Goal: Information Seeking & Learning: Find specific page/section

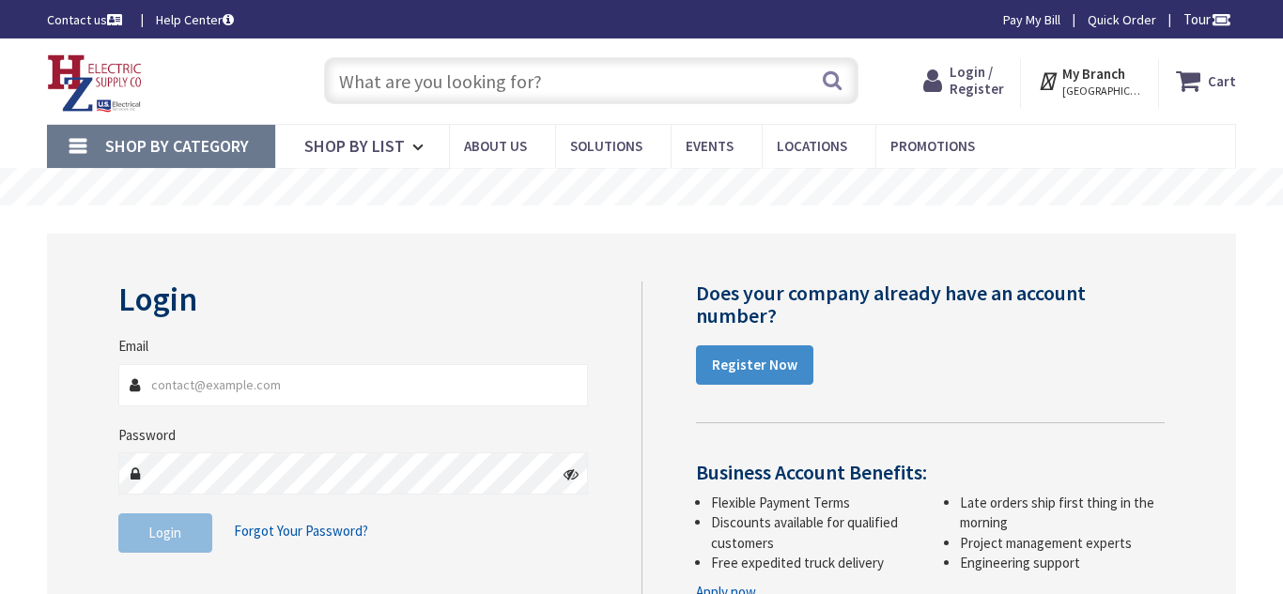
type input "Simard@Pathfindertech.org"
click at [151, 525] on span "Login" at bounding box center [164, 533] width 33 height 18
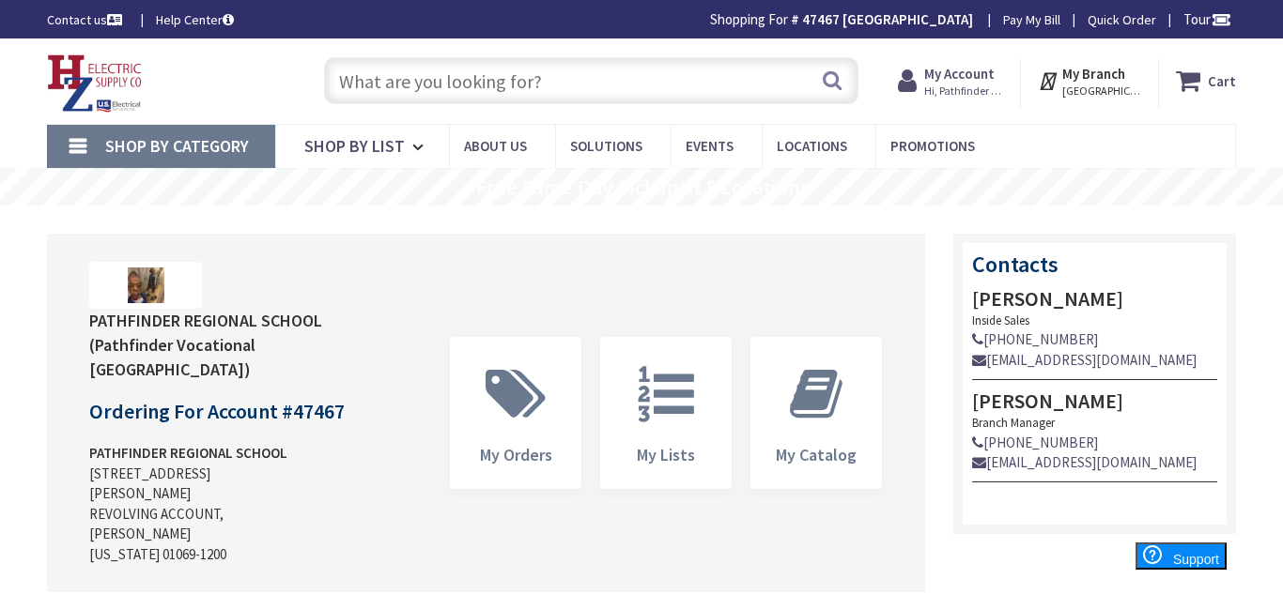
click at [489, 77] on input "text" at bounding box center [591, 80] width 534 height 47
click at [422, 71] on input "text" at bounding box center [591, 80] width 534 height 47
click at [520, 93] on input "text" at bounding box center [591, 80] width 534 height 47
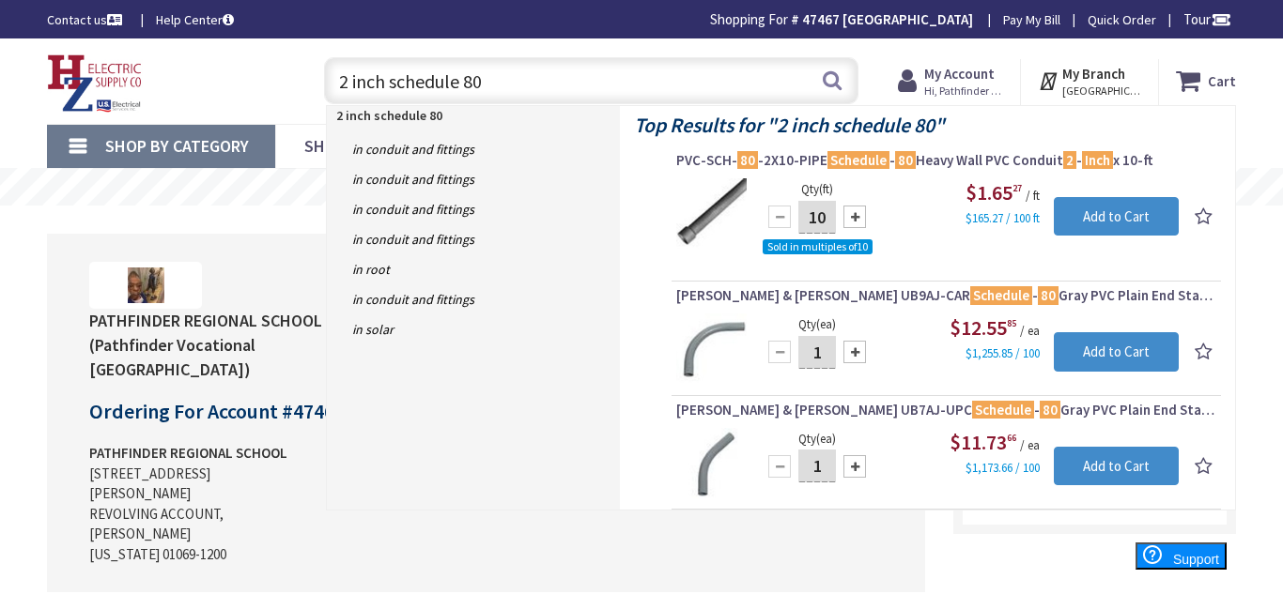
click at [461, 87] on input "2 inch schedule 80" at bounding box center [591, 80] width 534 height 47
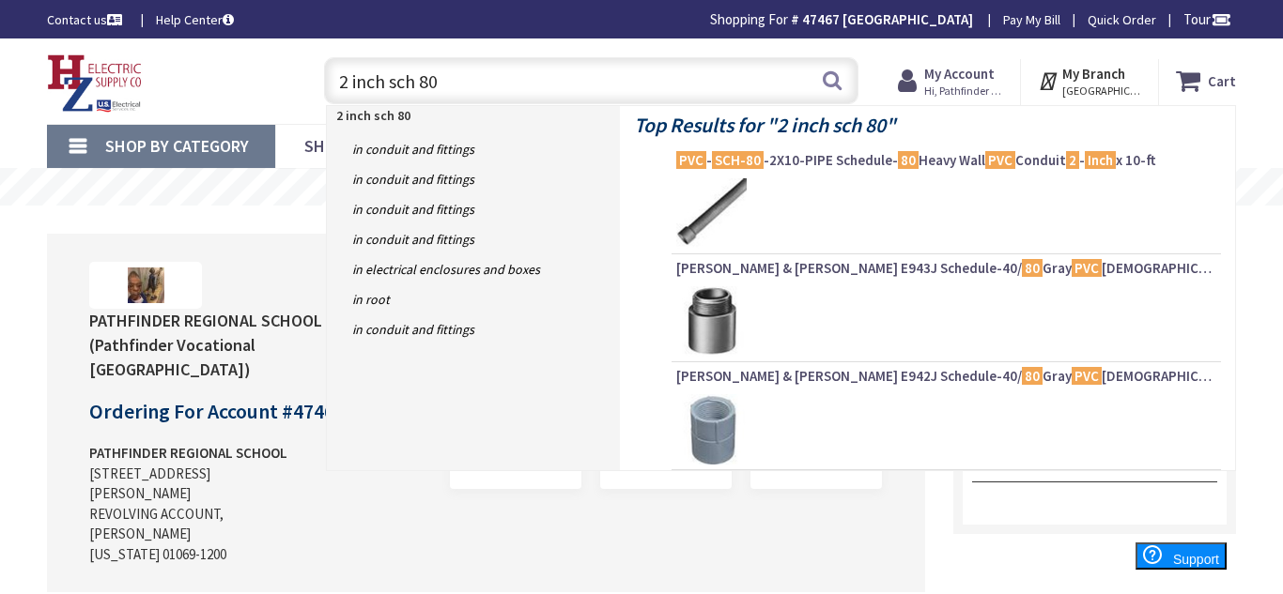
click at [480, 81] on input "2 inch sch 80" at bounding box center [591, 80] width 534 height 47
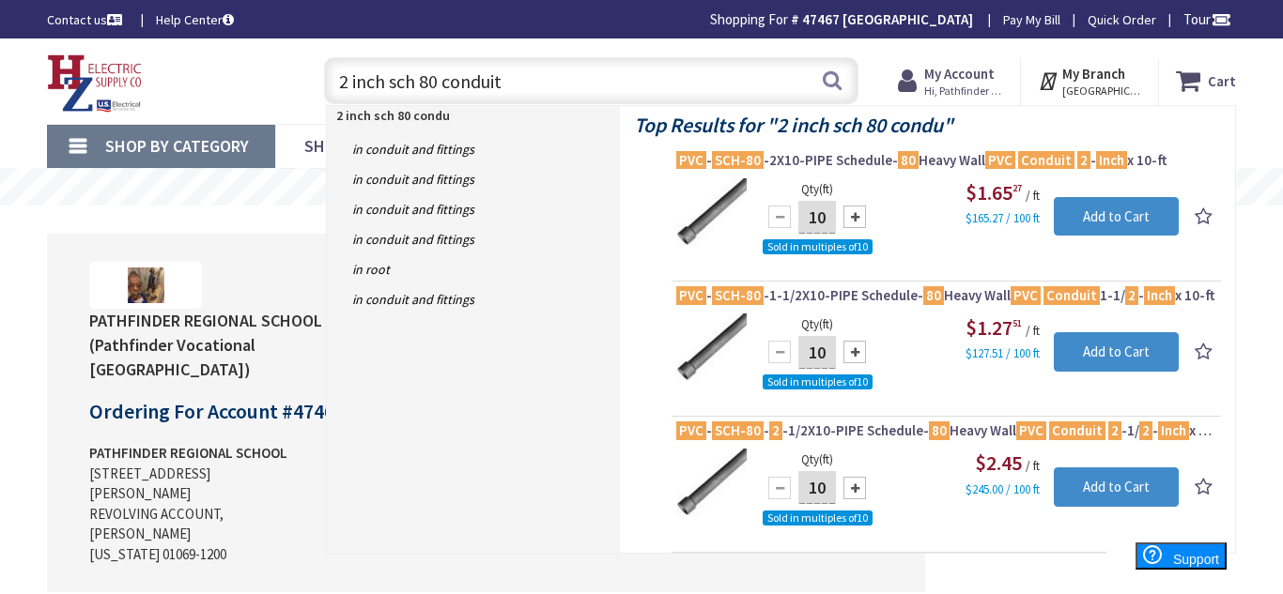
type input "2 inch sch 80 conduit"
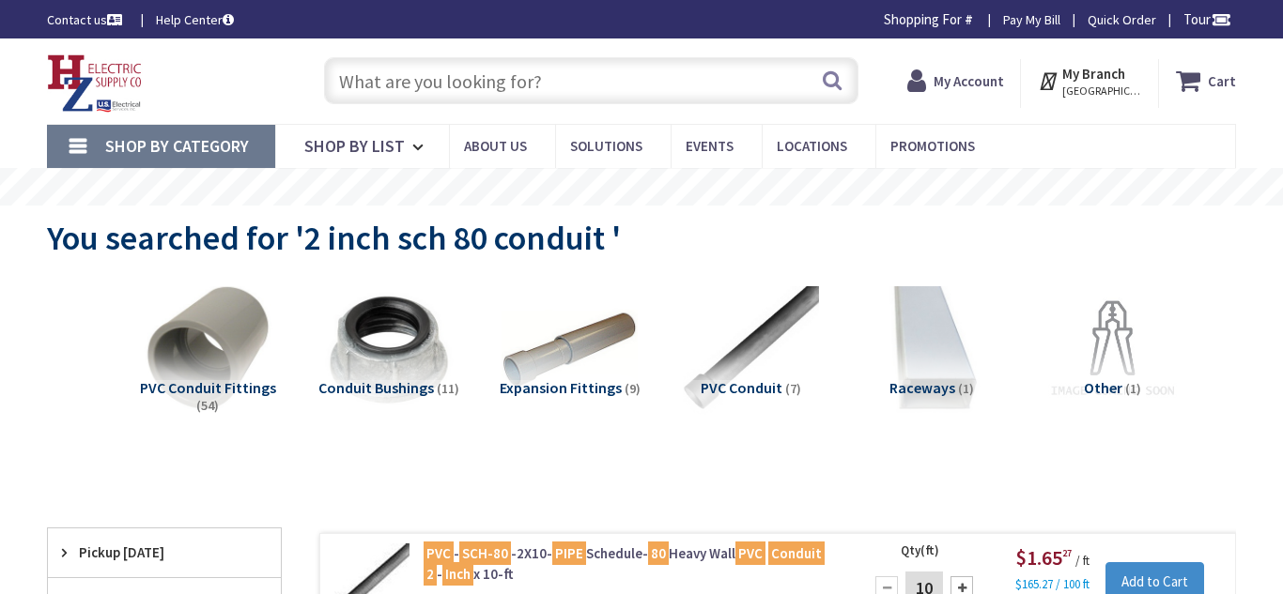
click at [579, 217] on span "You searched for '2 inch sch 80 conduit '" at bounding box center [334, 238] width 574 height 42
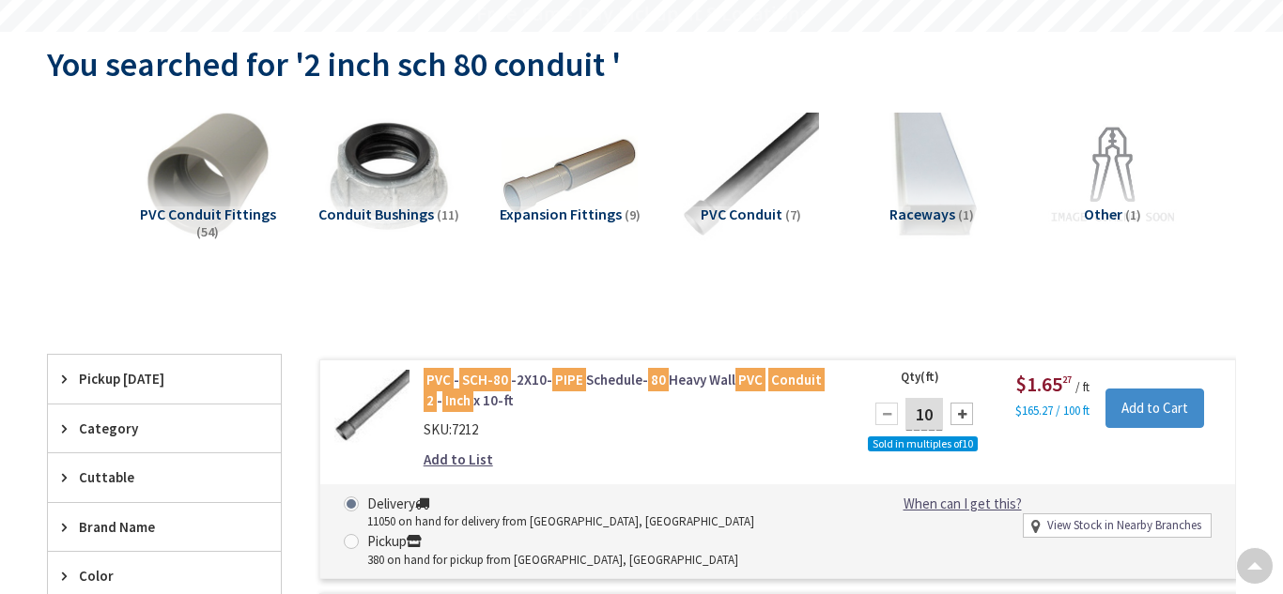
click at [529, 85] on span "You searched for '2 inch sch 80 conduit '" at bounding box center [334, 64] width 574 height 42
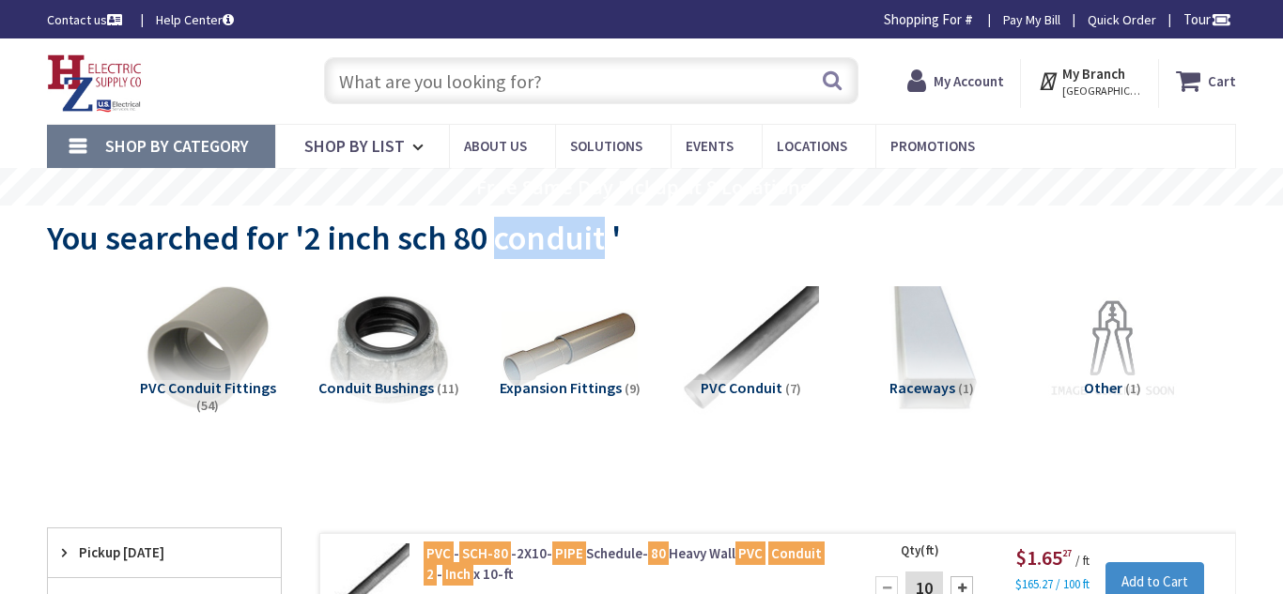
click at [600, 236] on span "You searched for '2 inch sch 80 conduit '" at bounding box center [334, 238] width 574 height 42
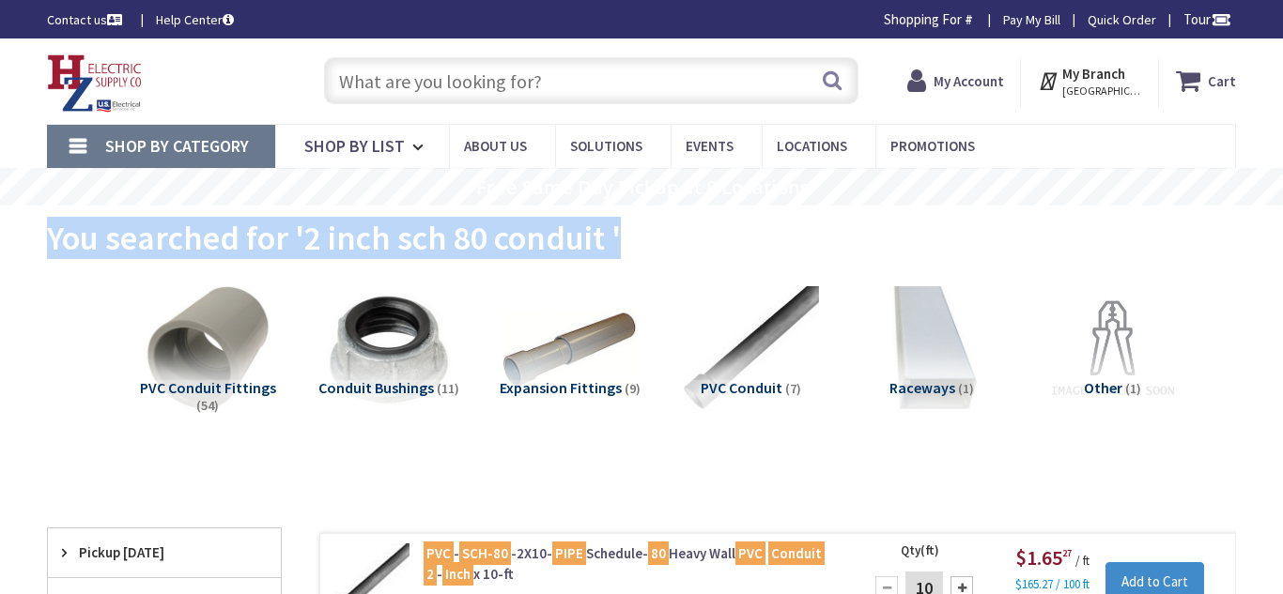
copy main "You searched for '2 inch sch 80 conduit ' View Subcategories"
click at [519, 104] on div "Search" at bounding box center [587, 80] width 544 height 60
click at [536, 82] on input "text" at bounding box center [591, 80] width 534 height 47
paste input "You searched for '2 inch sch 80 conduit '"
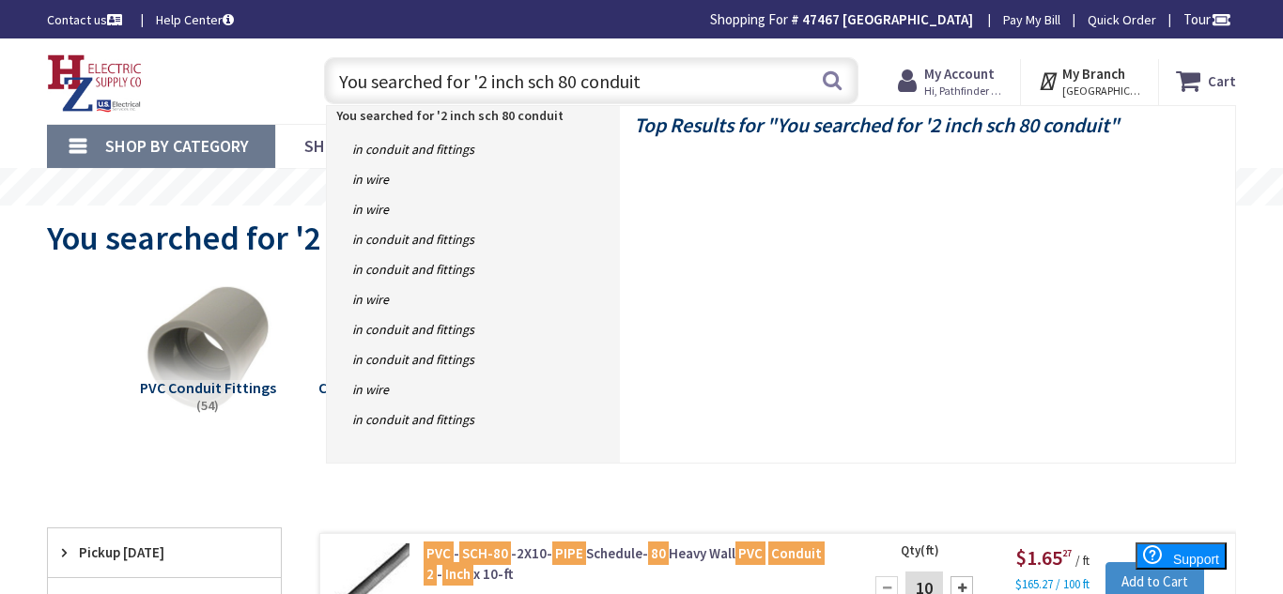
click at [574, 86] on input "You searched for '2 inch sch 80 conduit" at bounding box center [591, 80] width 534 height 47
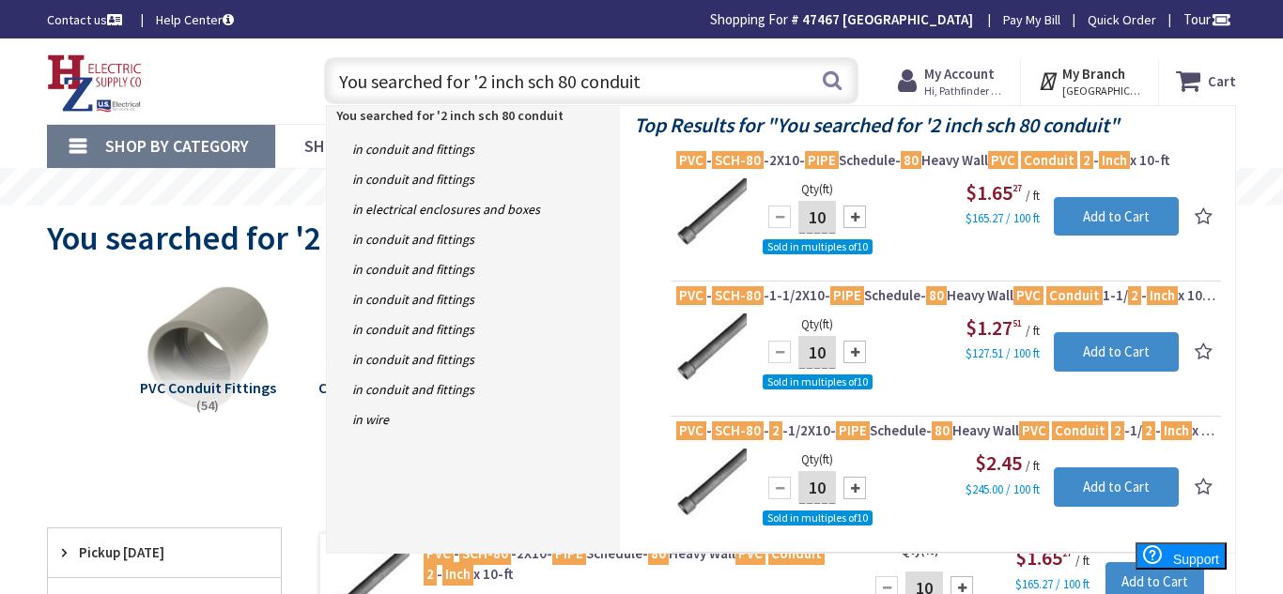
click at [474, 79] on input "You searched for '2 inch sch 80 conduit" at bounding box center [591, 80] width 534 height 47
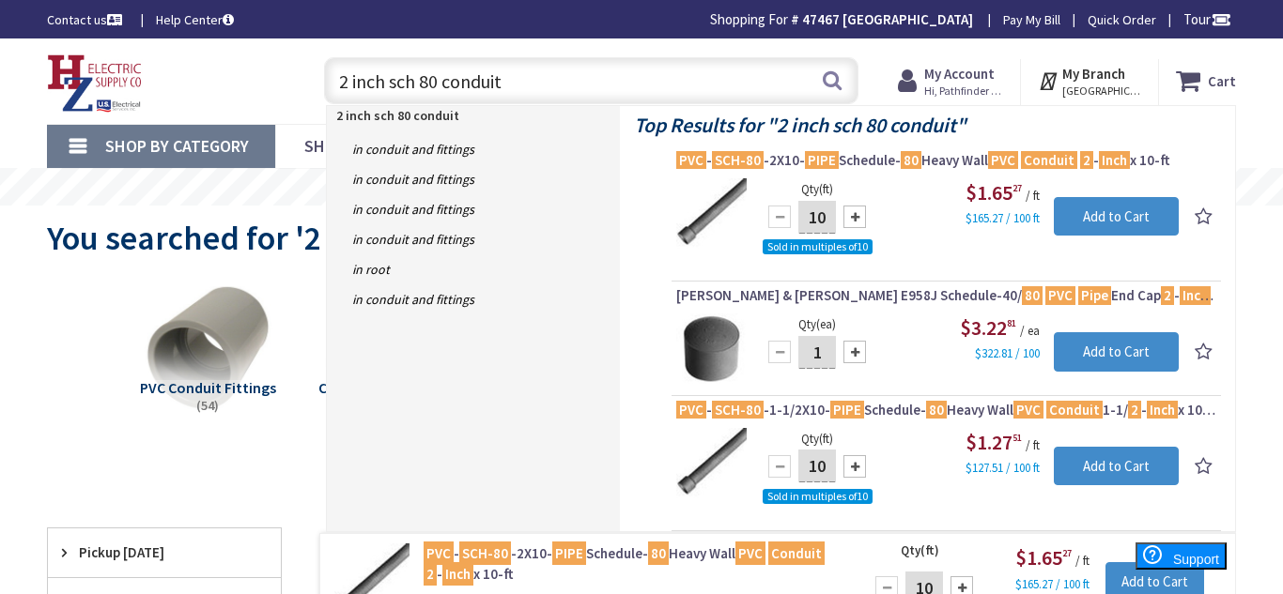
type input "2 inch sch 80 conduit"
click at [861, 215] on div at bounding box center [854, 217] width 23 height 23
click at [781, 215] on div at bounding box center [779, 217] width 23 height 23
type input "10"
click at [426, 85] on input "2 inch sch 80 conduit" at bounding box center [591, 80] width 534 height 47
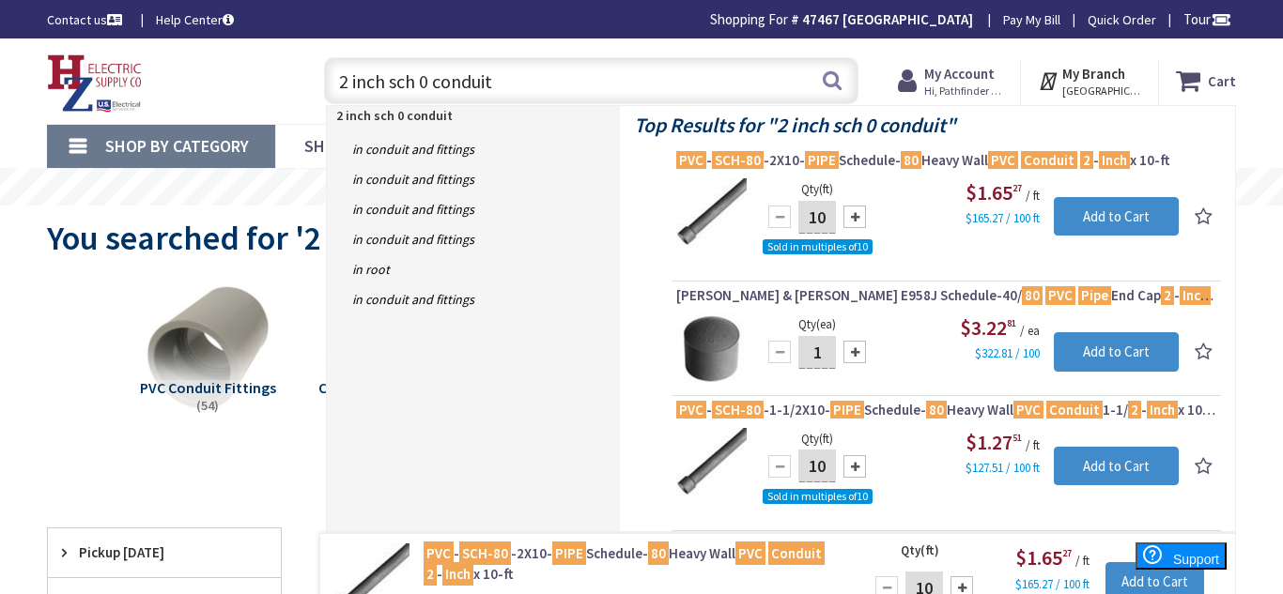
type input "2 inch sch 40 conduit"
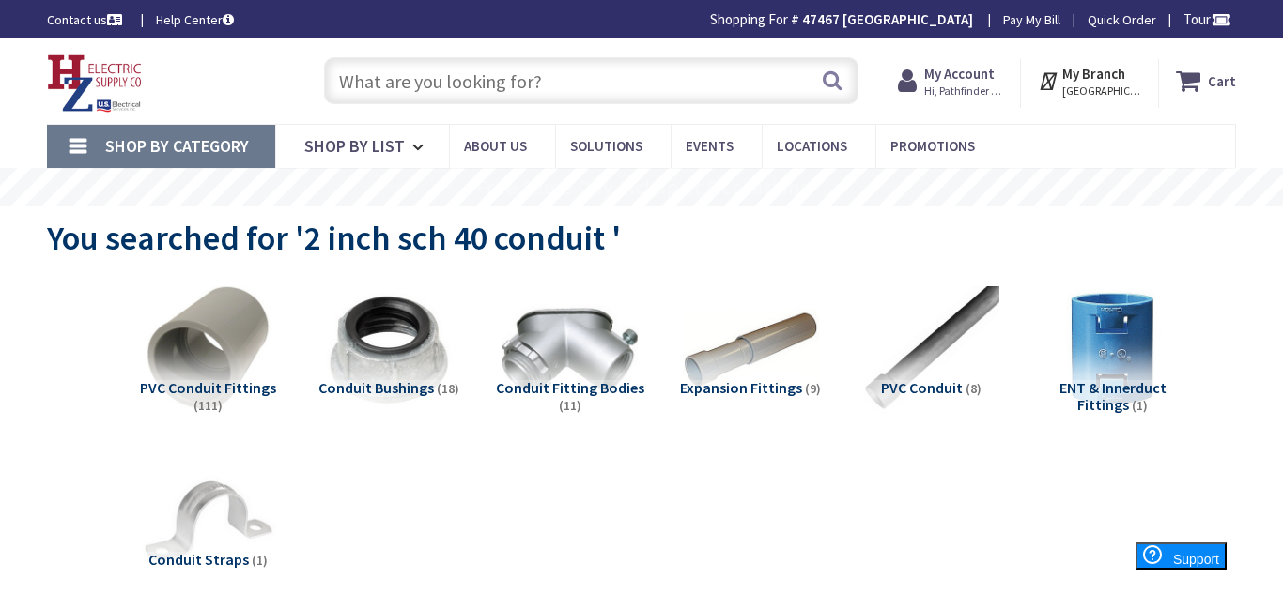
click at [486, 72] on input "text" at bounding box center [591, 80] width 534 height 47
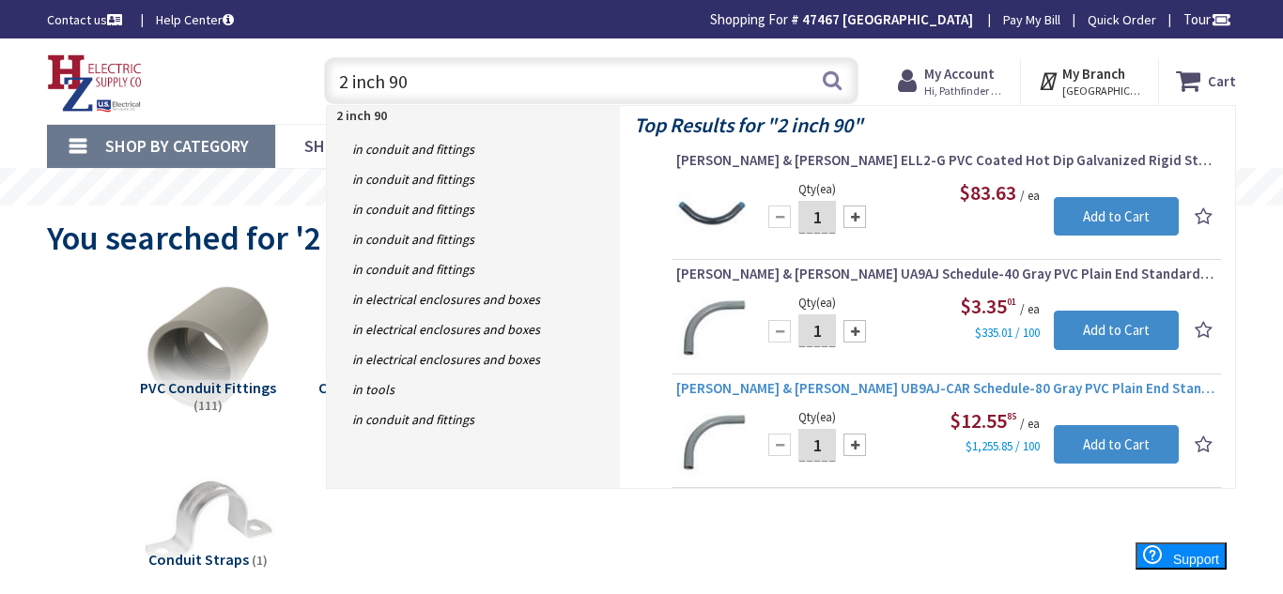
type input "2 inch 90"
click at [860, 392] on span "Thomas & Betts UB9AJ-CAR Schedule-80 Gray PVC Plain End Standard Radius 90 -Deg…" at bounding box center [946, 388] width 540 height 19
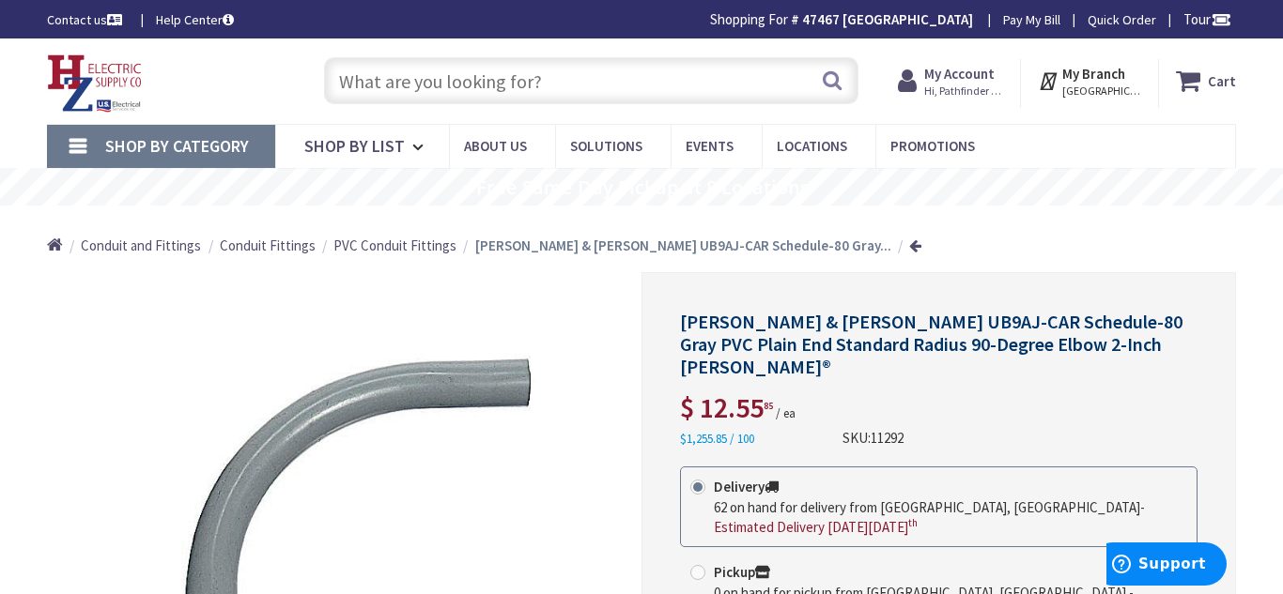
click at [523, 74] on input "text" at bounding box center [591, 80] width 534 height 47
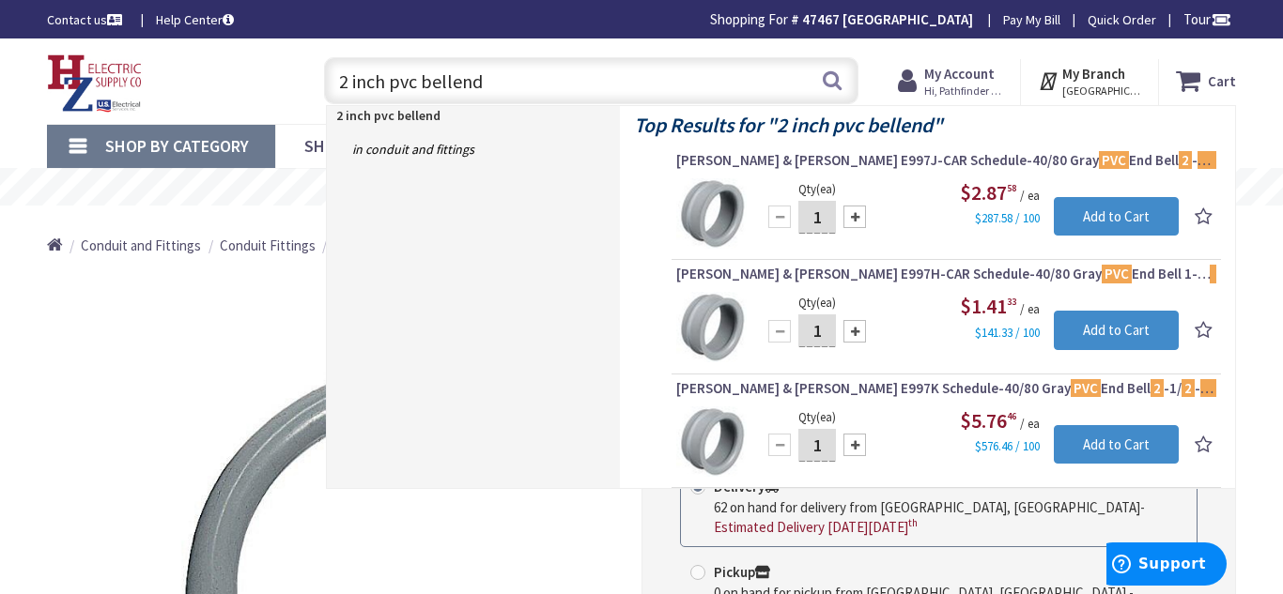
click at [421, 82] on input "2 inch pvc bellend" at bounding box center [591, 80] width 534 height 47
type input "2 inch pvc bellend"
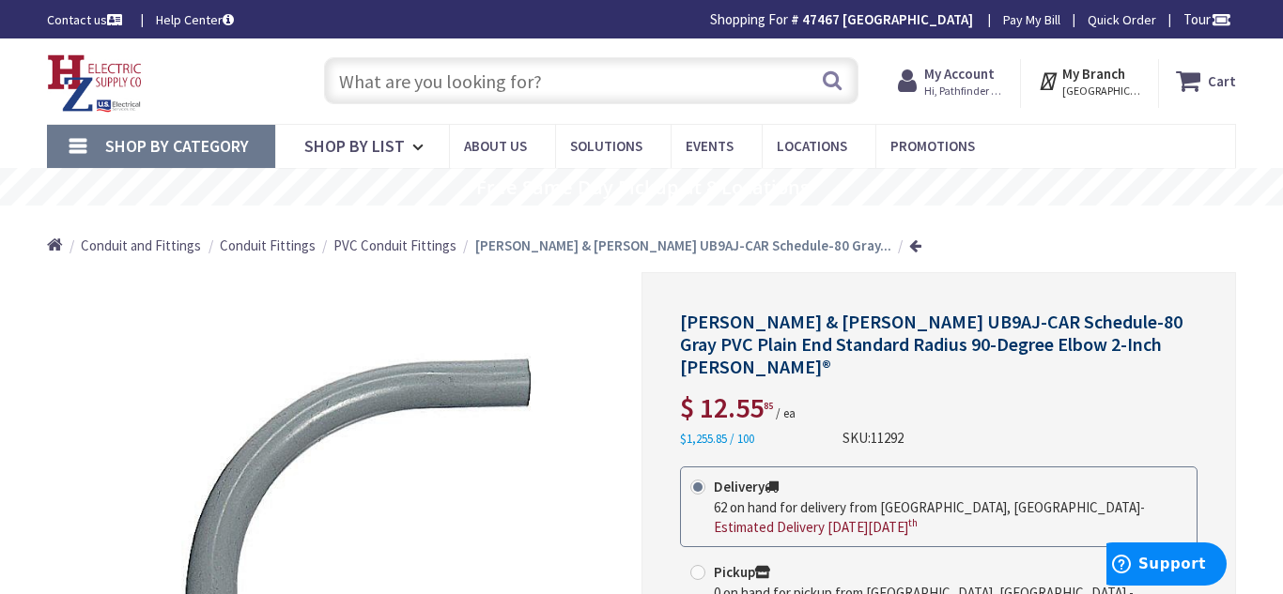
click at [492, 100] on input "text" at bounding box center [591, 80] width 534 height 47
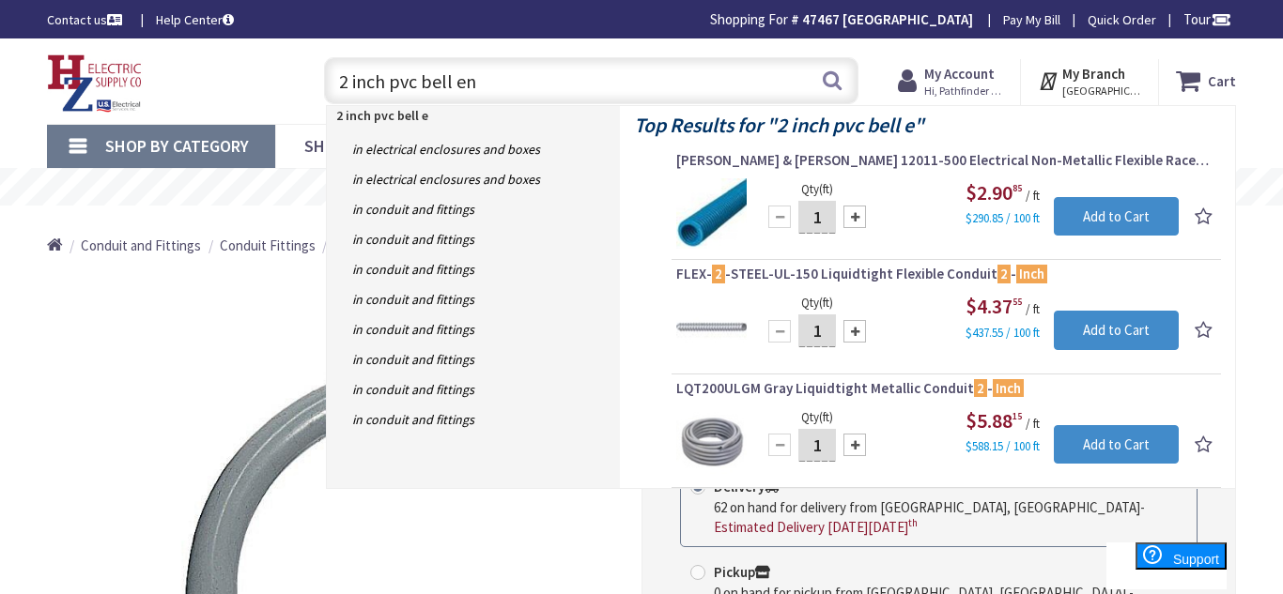
type input "2 inch pvc bell end"
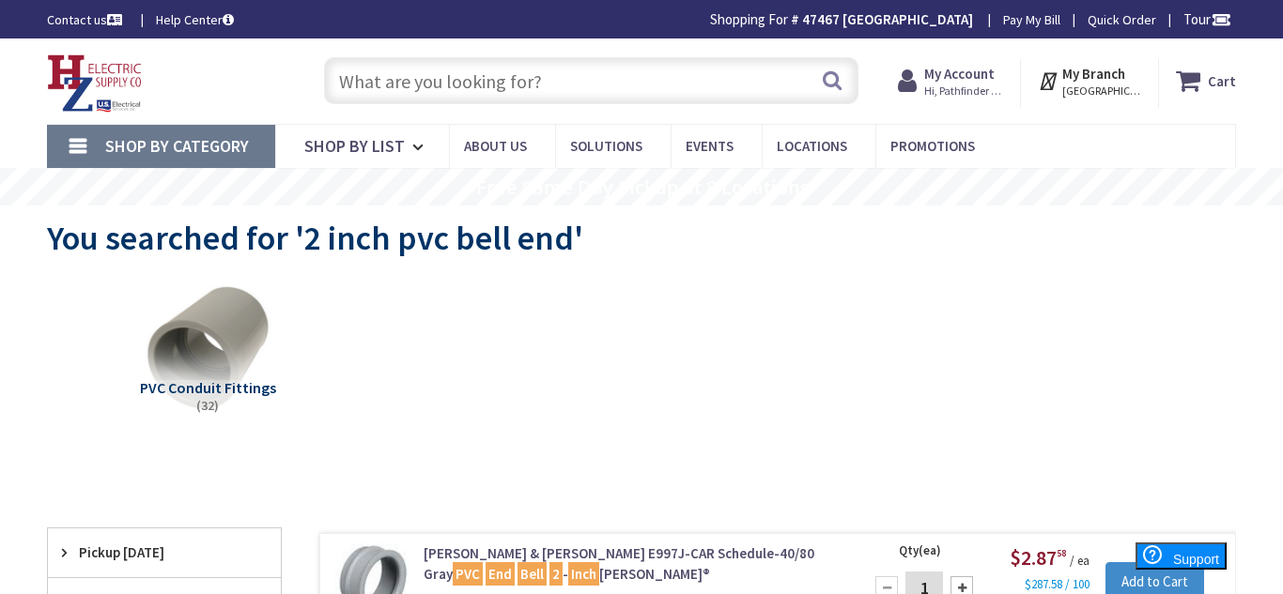
click at [394, 76] on input "text" at bounding box center [591, 80] width 534 height 47
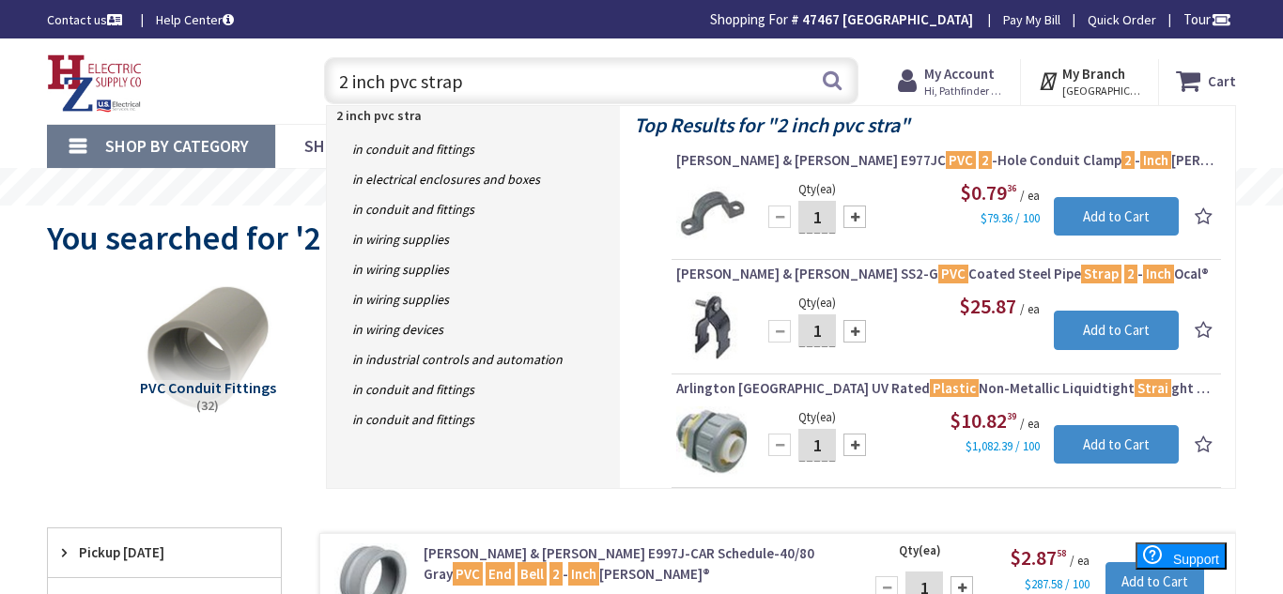
type input "2 inch pvc straps"
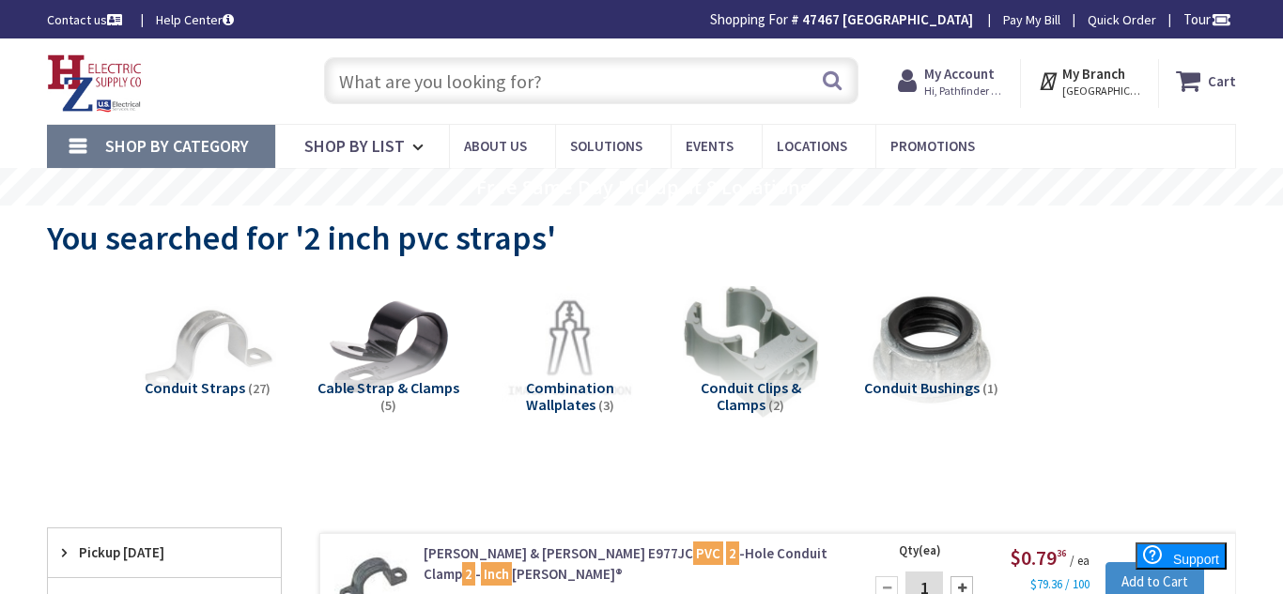
click at [463, 78] on input "text" at bounding box center [591, 80] width 534 height 47
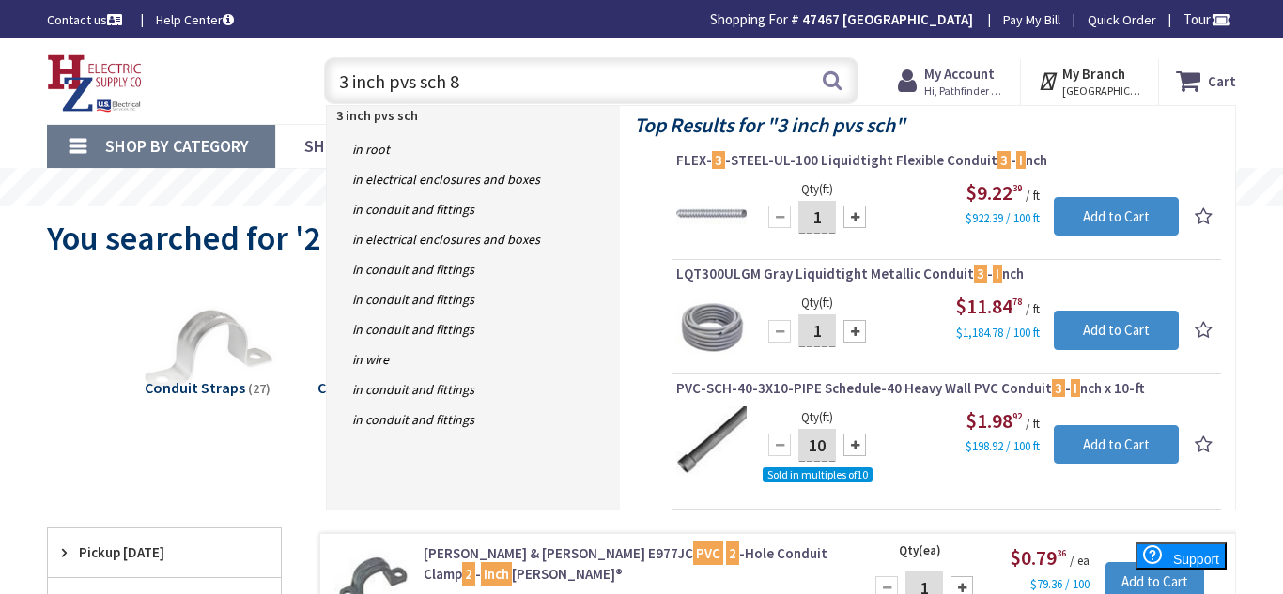
type input "3 inch pvs sch 80"
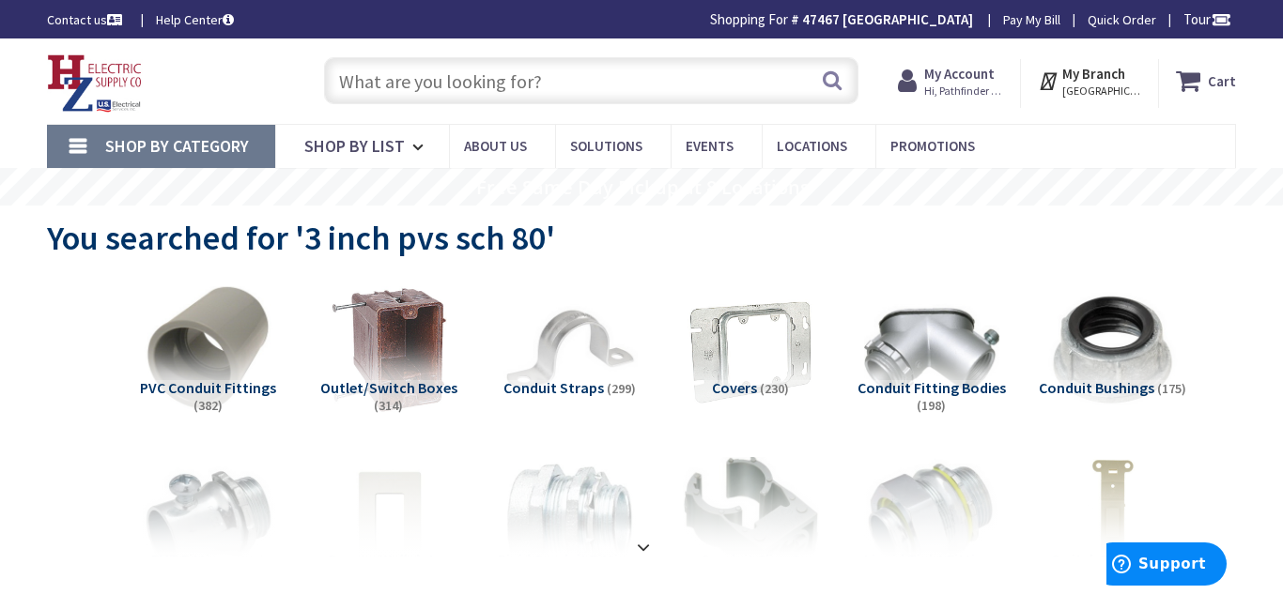
click at [416, 82] on input "text" at bounding box center [591, 80] width 534 height 47
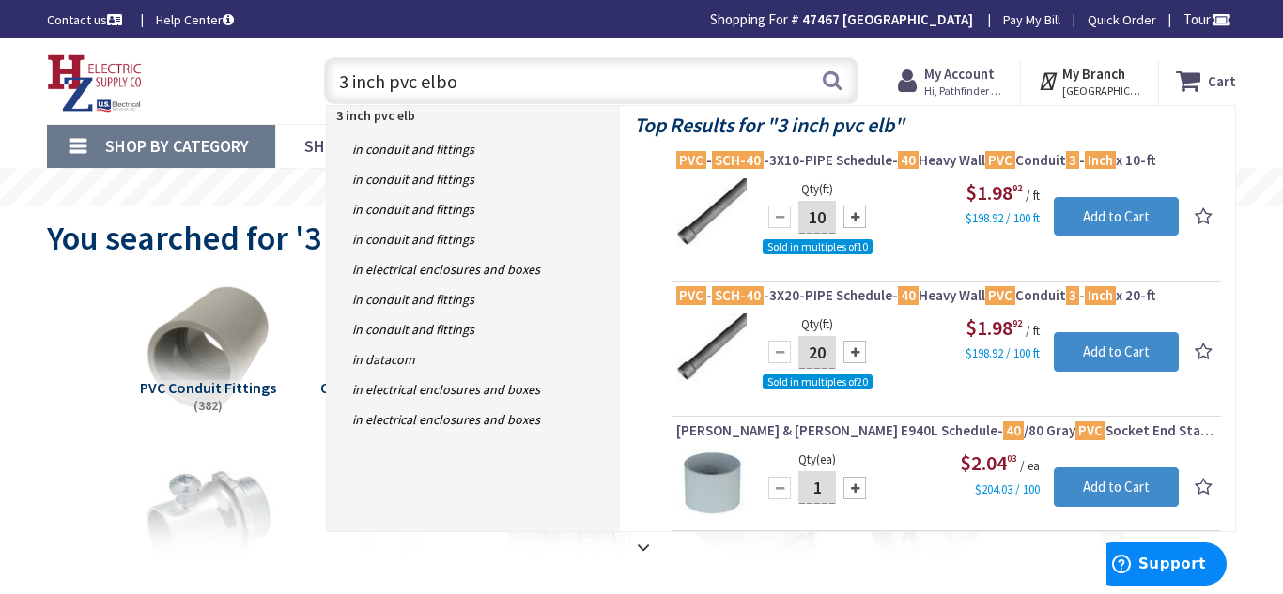
type input "3 inch pvc elbow"
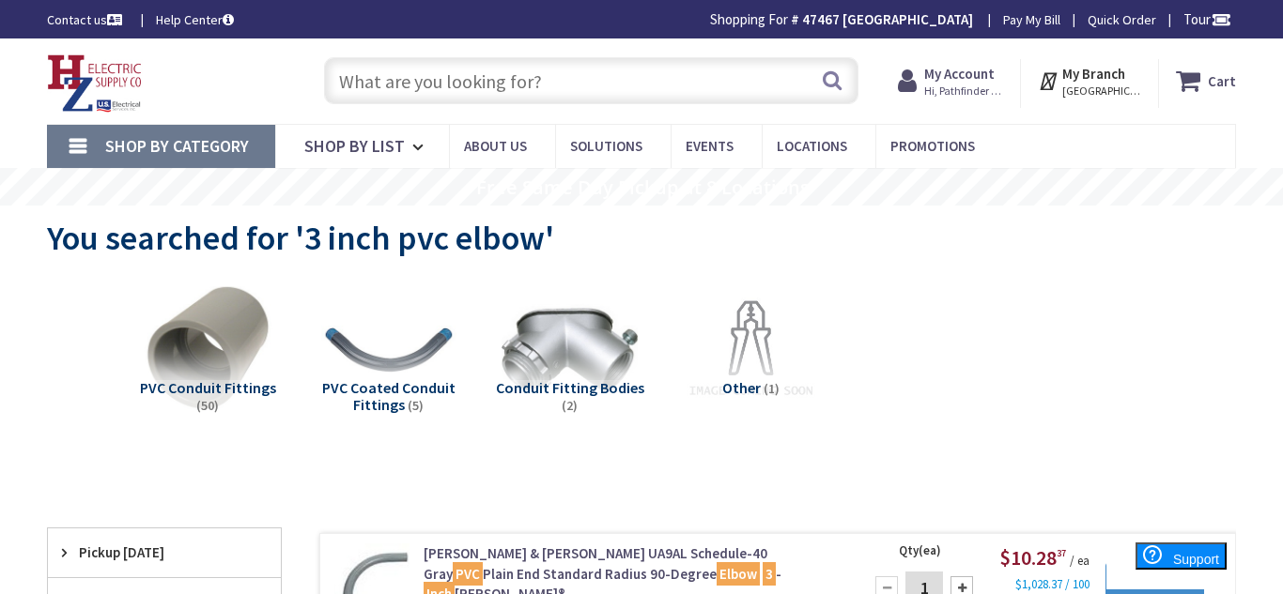
click at [476, 87] on input "text" at bounding box center [591, 80] width 534 height 47
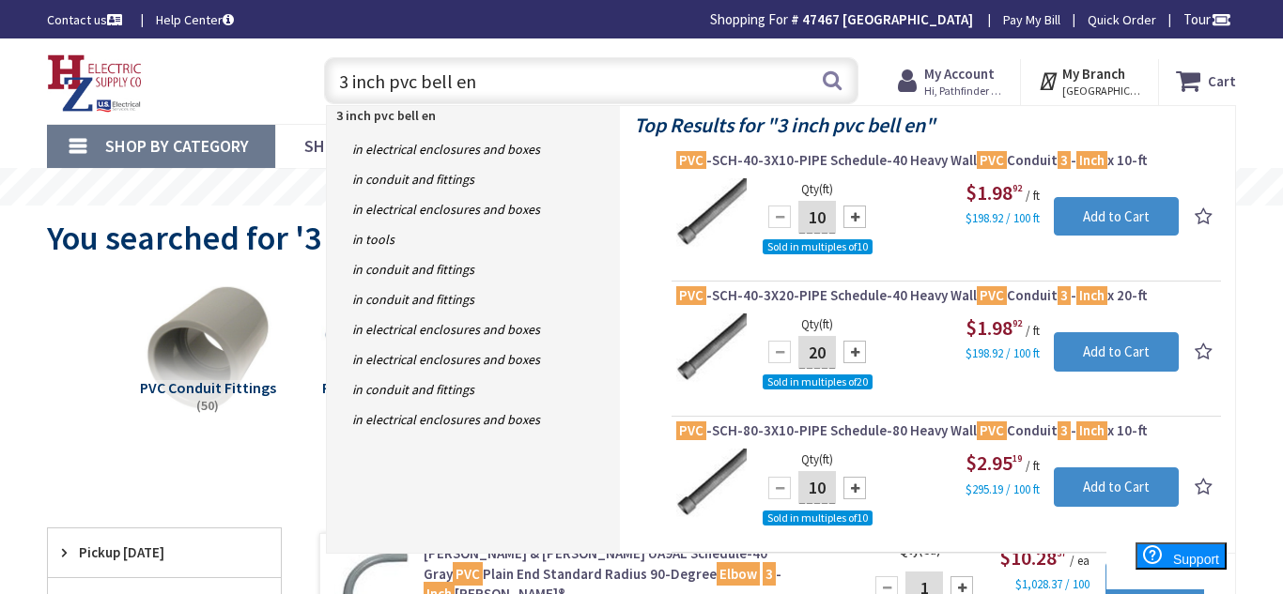
type input "3 inch pvc bell end"
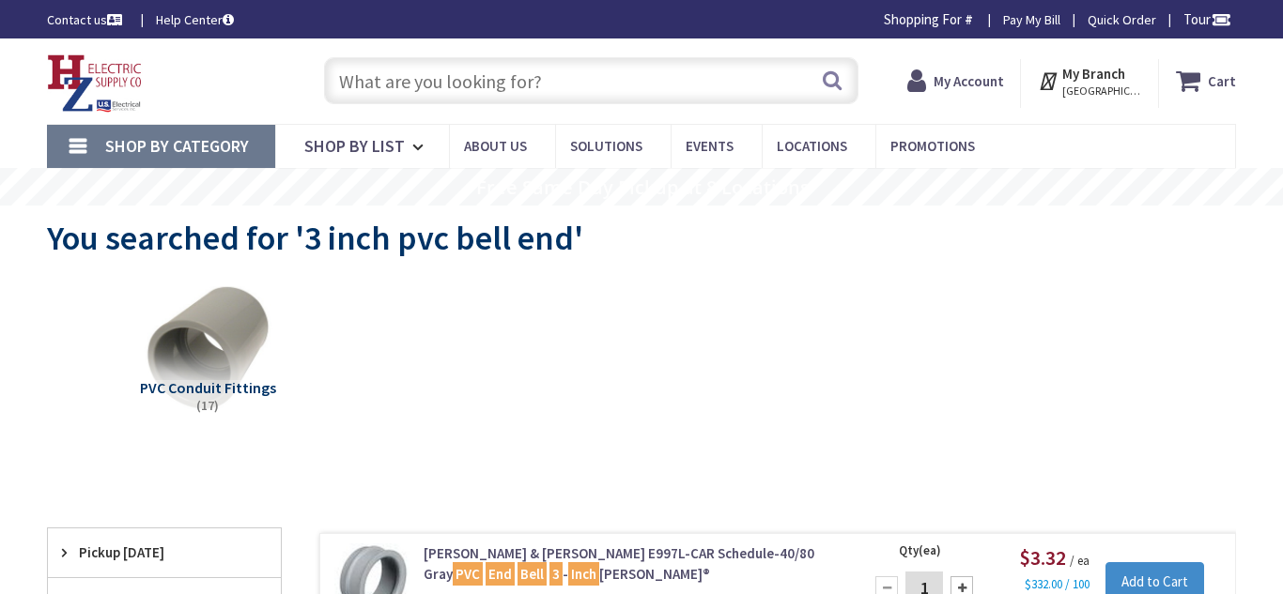
click at [409, 86] on input "text" at bounding box center [591, 80] width 534 height 47
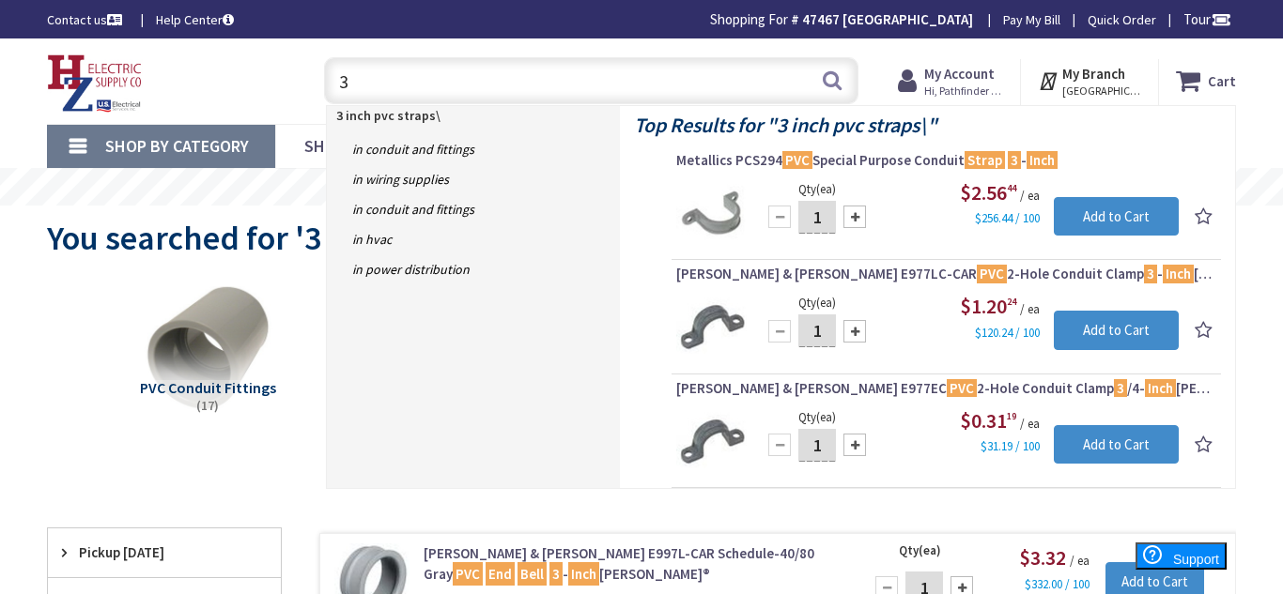
type input "3"
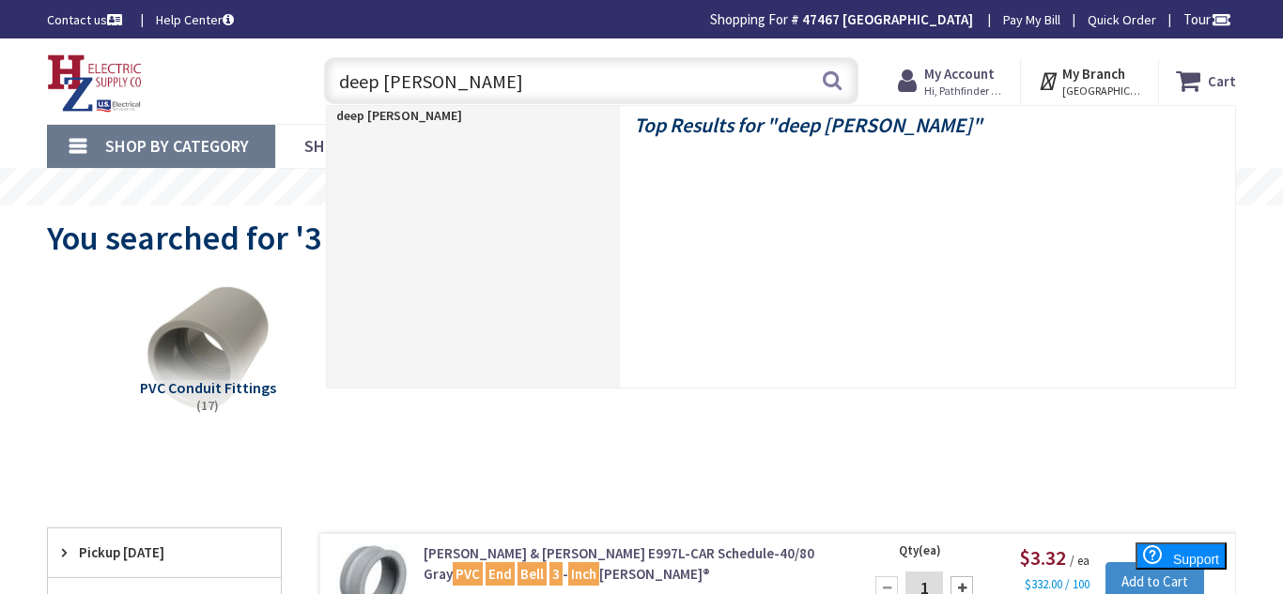
type input "deep bell box"
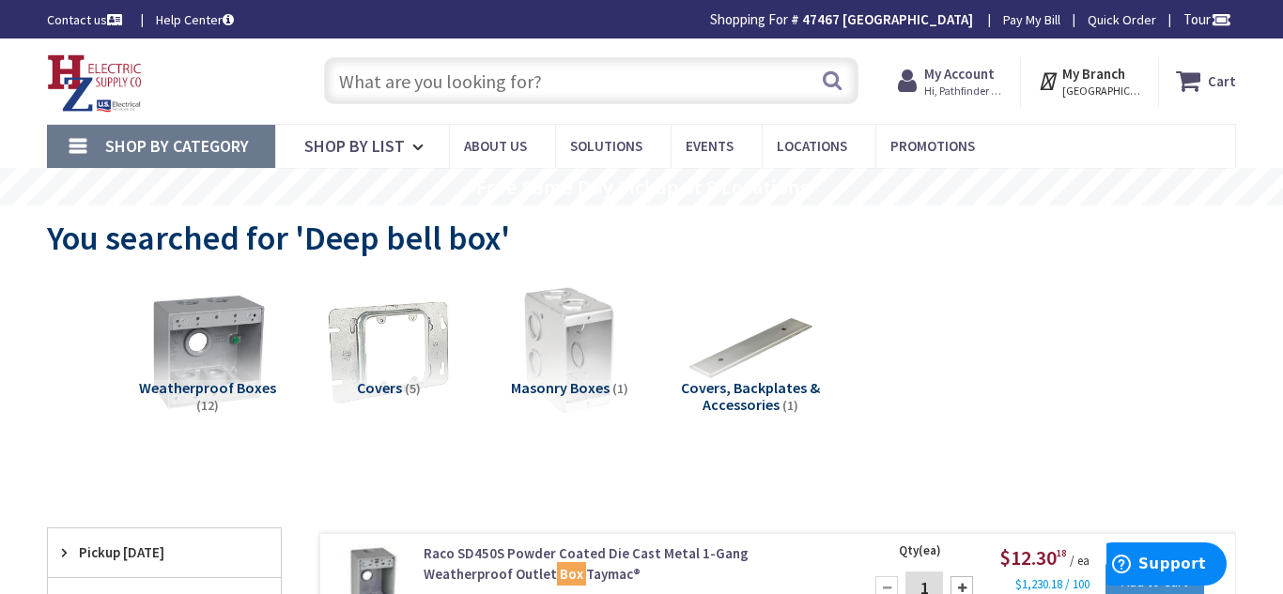
click at [498, 91] on input "text" at bounding box center [591, 80] width 534 height 47
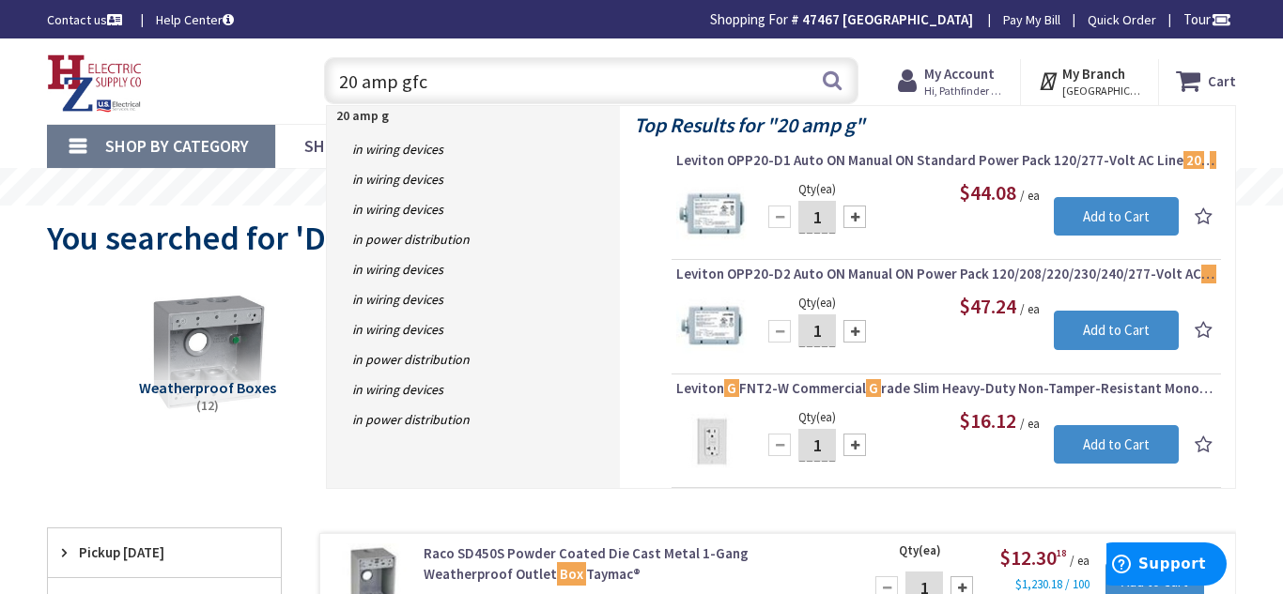
type input "20 amp gfci"
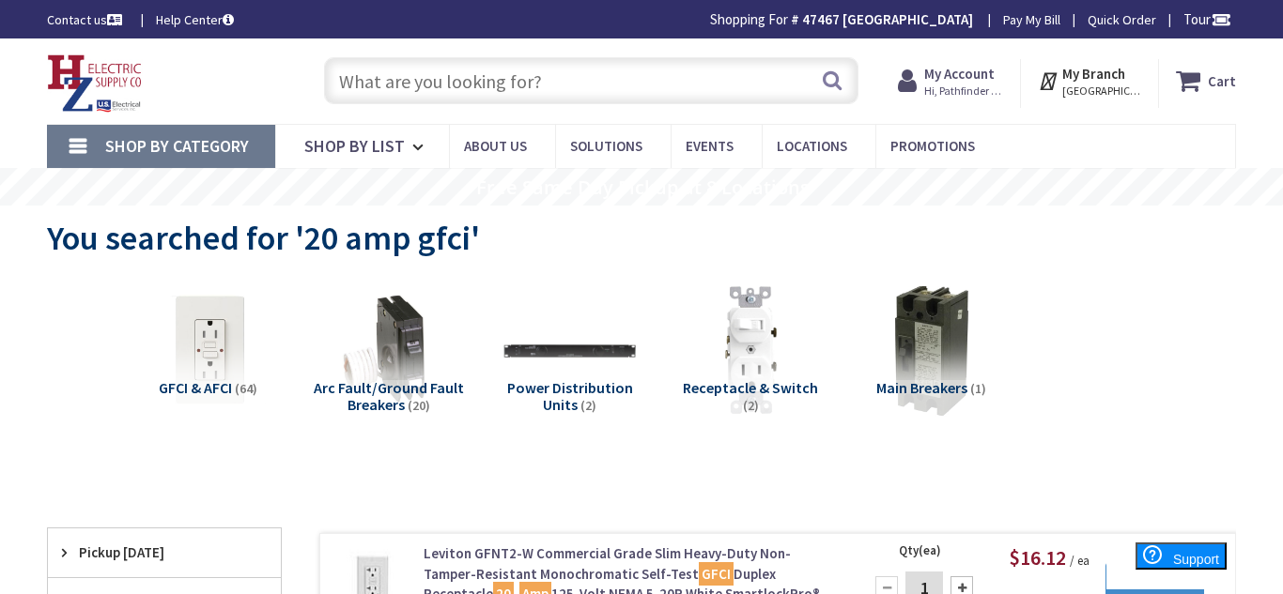
click at [422, 76] on input "text" at bounding box center [591, 80] width 534 height 47
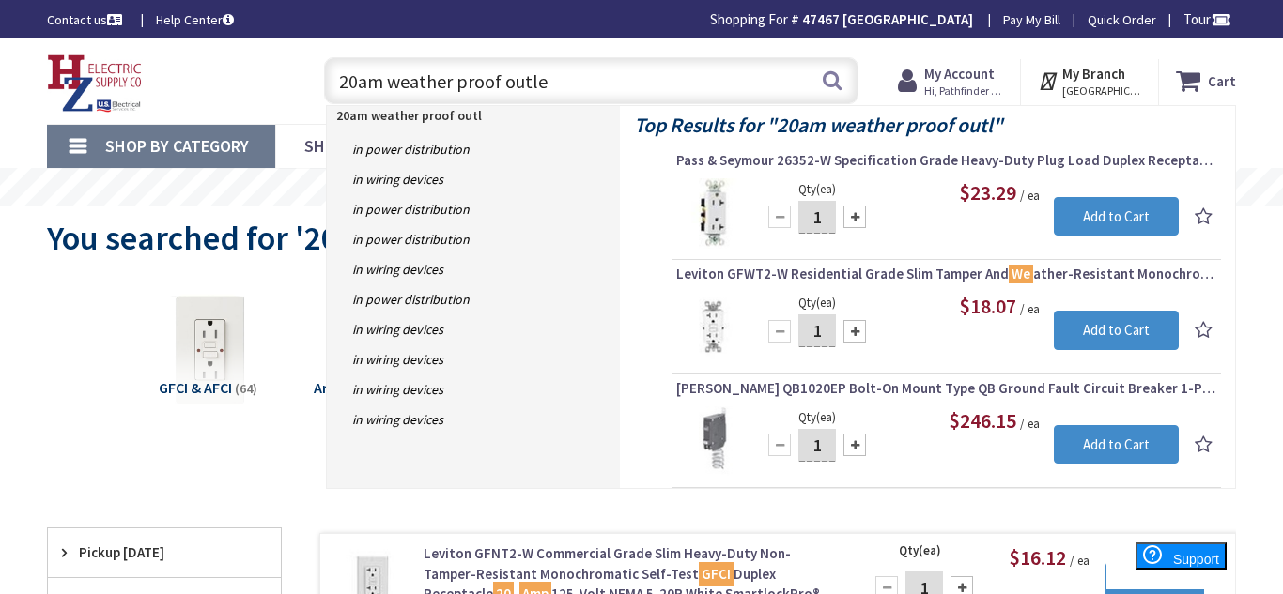
type input "20am weather proof outlet"
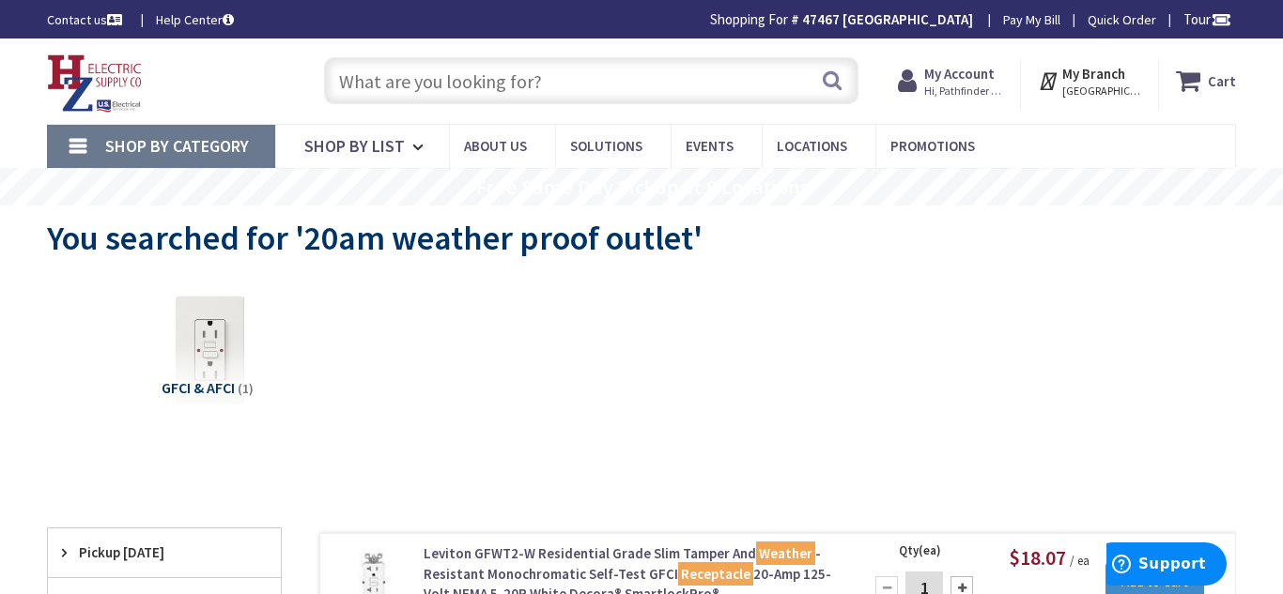
click at [406, 73] on input "text" at bounding box center [591, 80] width 534 height 47
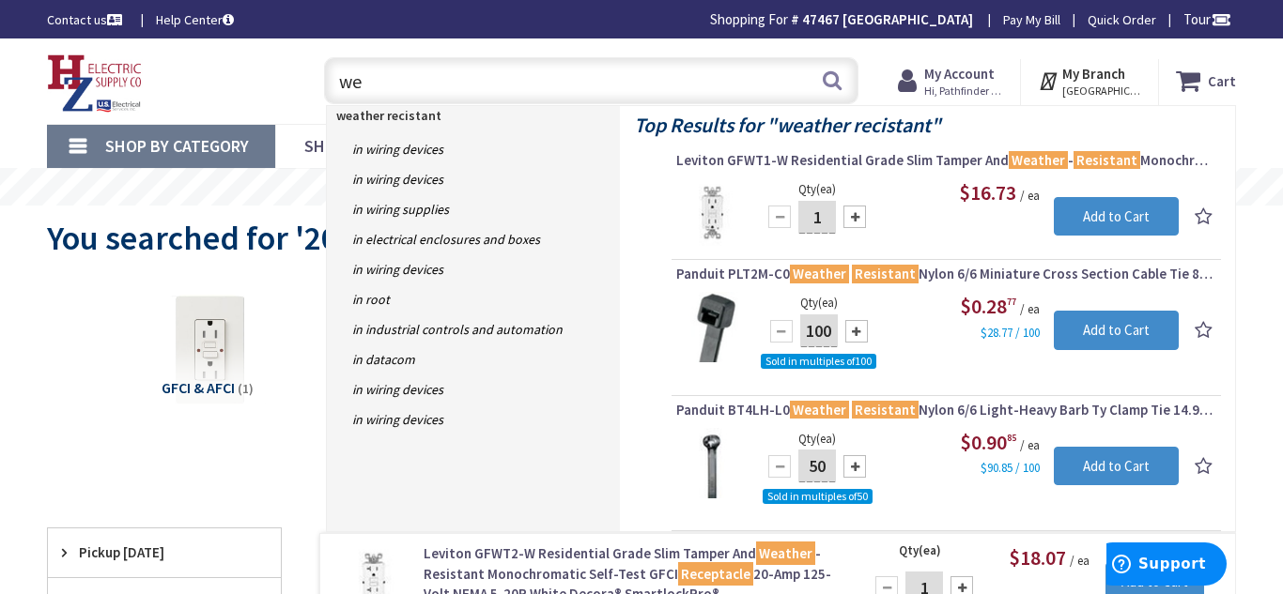
type input "w"
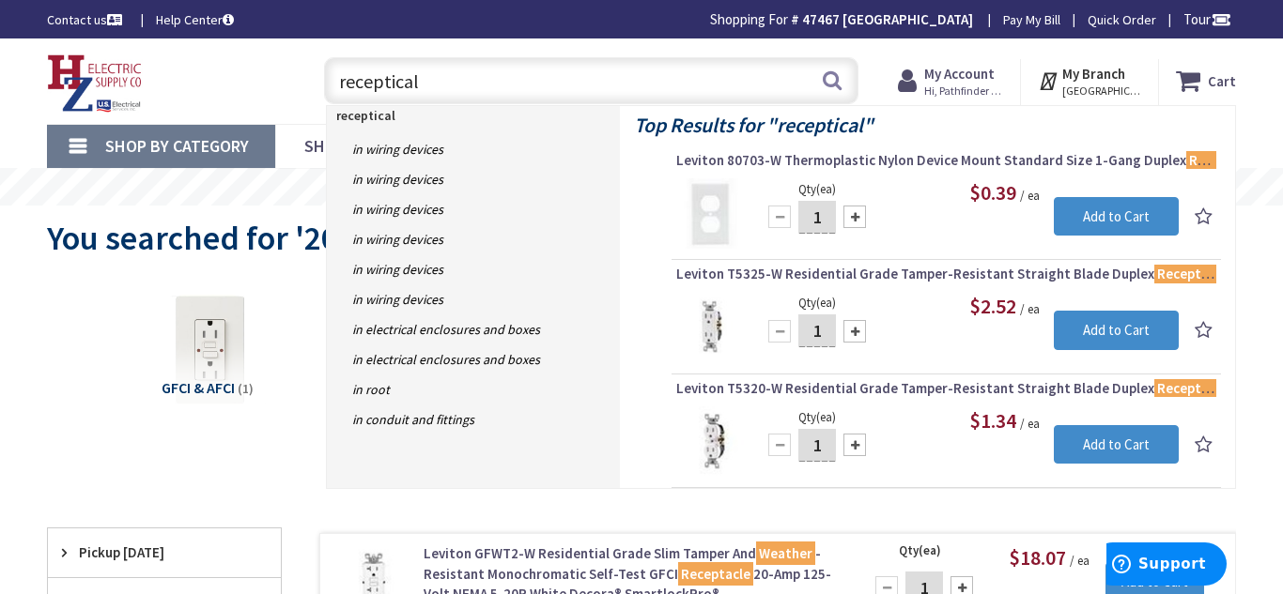
type input "receptical"
drag, startPoint x: 1266, startPoint y: 198, endPoint x: 1245, endPoint y: 187, distance: 23.5
click at [1245, 187] on rs-slide "Free Same Day Pickup at 8 Locations" at bounding box center [641, 187] width 1283 height 38
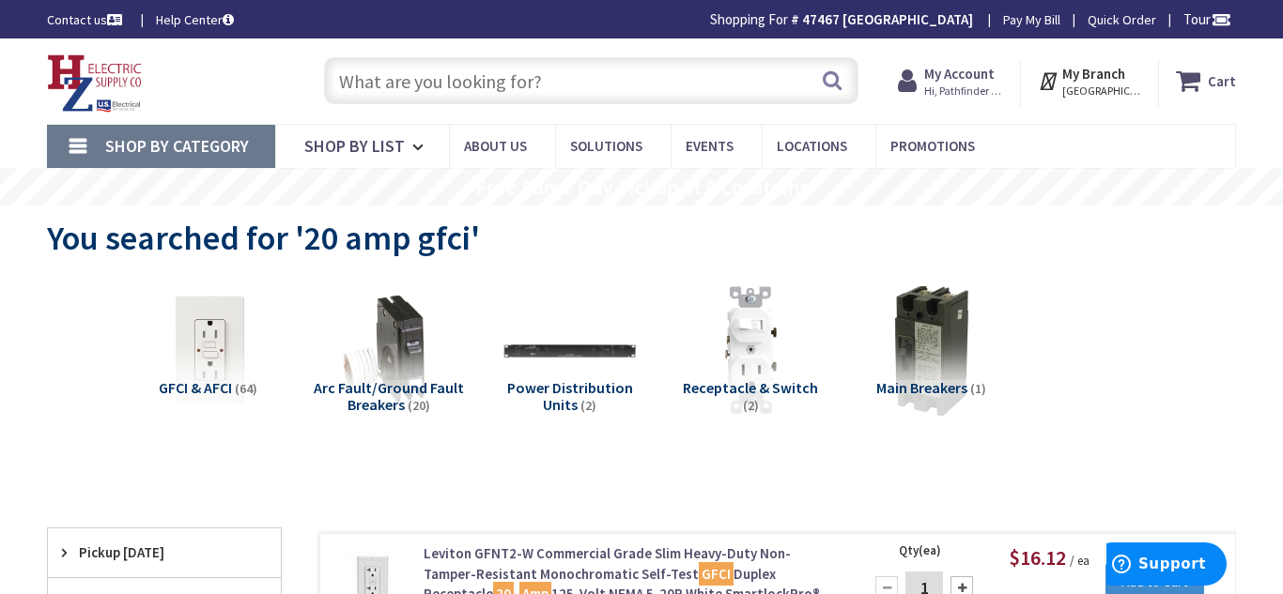
click at [462, 89] on input "text" at bounding box center [591, 80] width 534 height 47
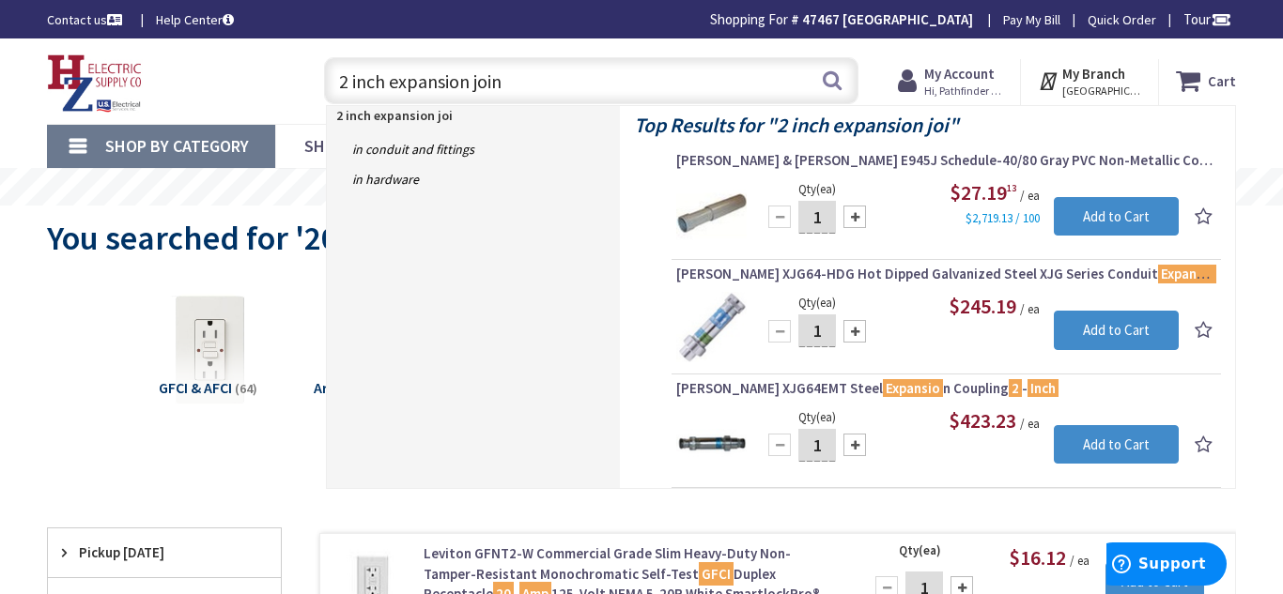
type input "2 inch expansion joint"
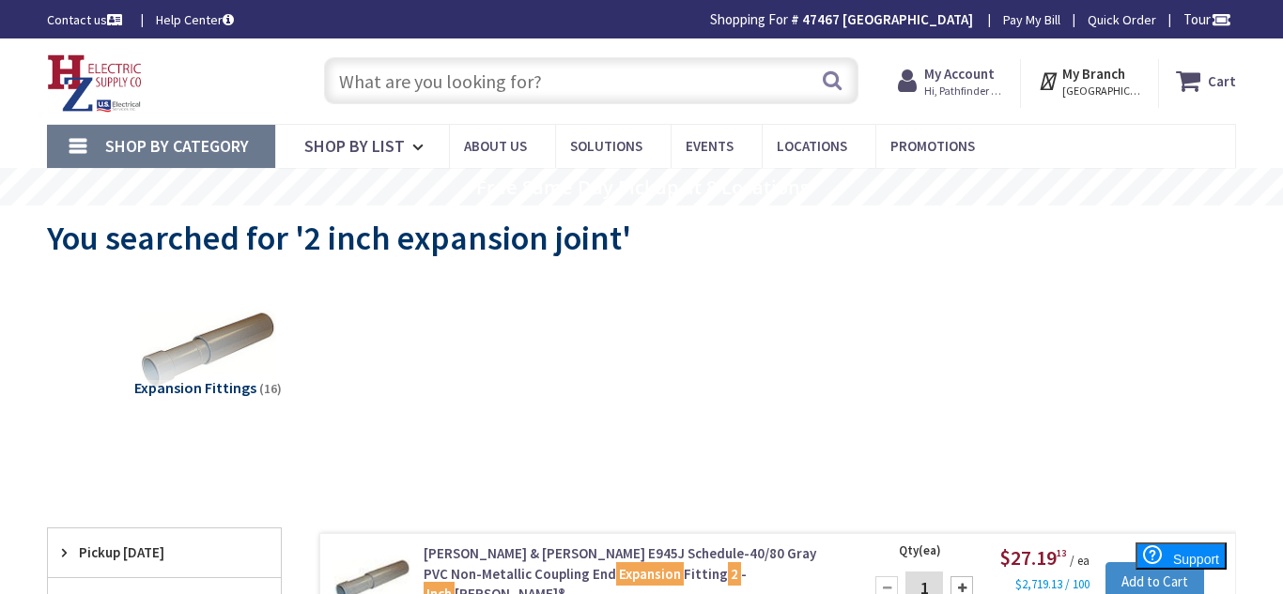
click at [384, 82] on input "text" at bounding box center [591, 80] width 534 height 47
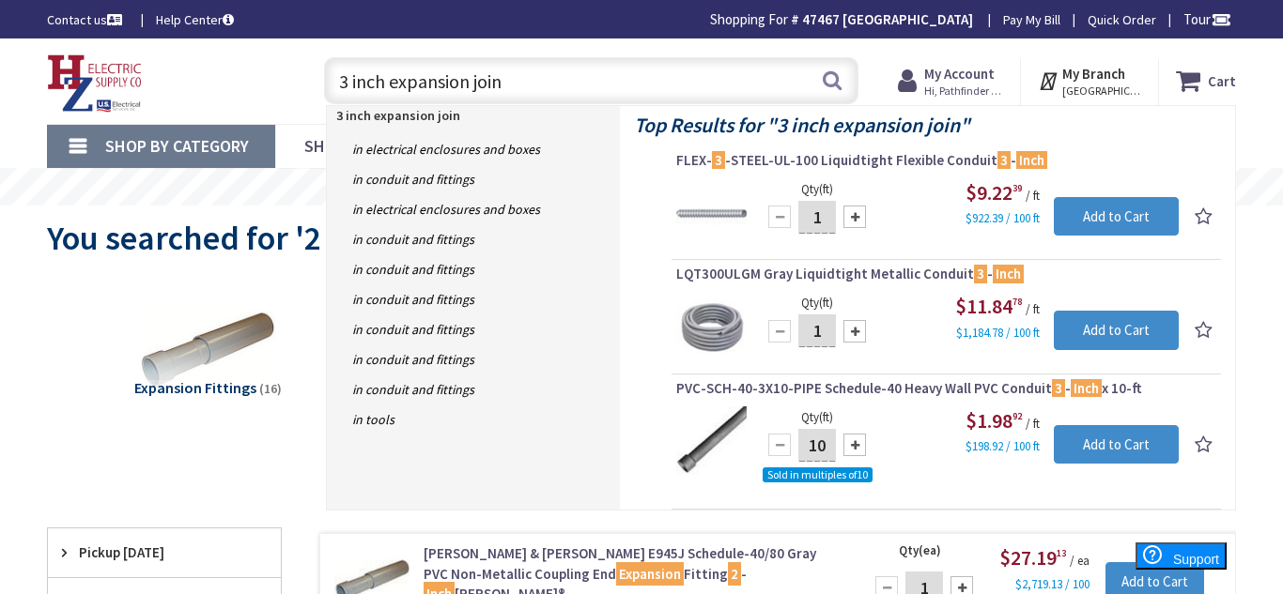
type input "3 inch expansion joint"
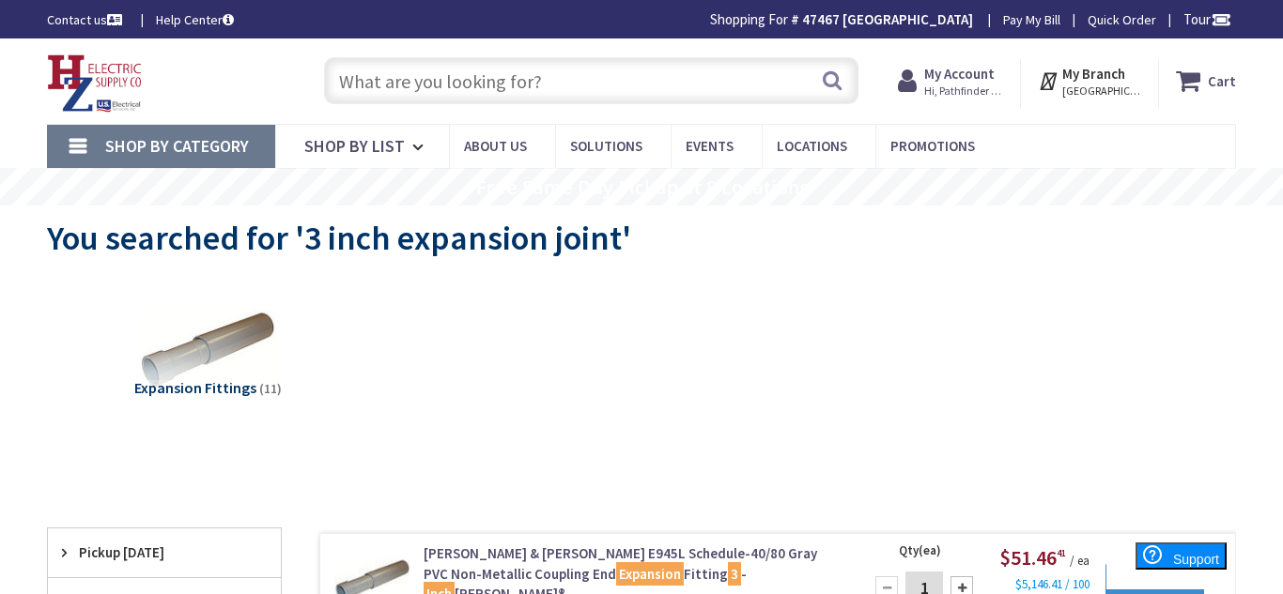
click at [403, 97] on input "text" at bounding box center [591, 80] width 534 height 47
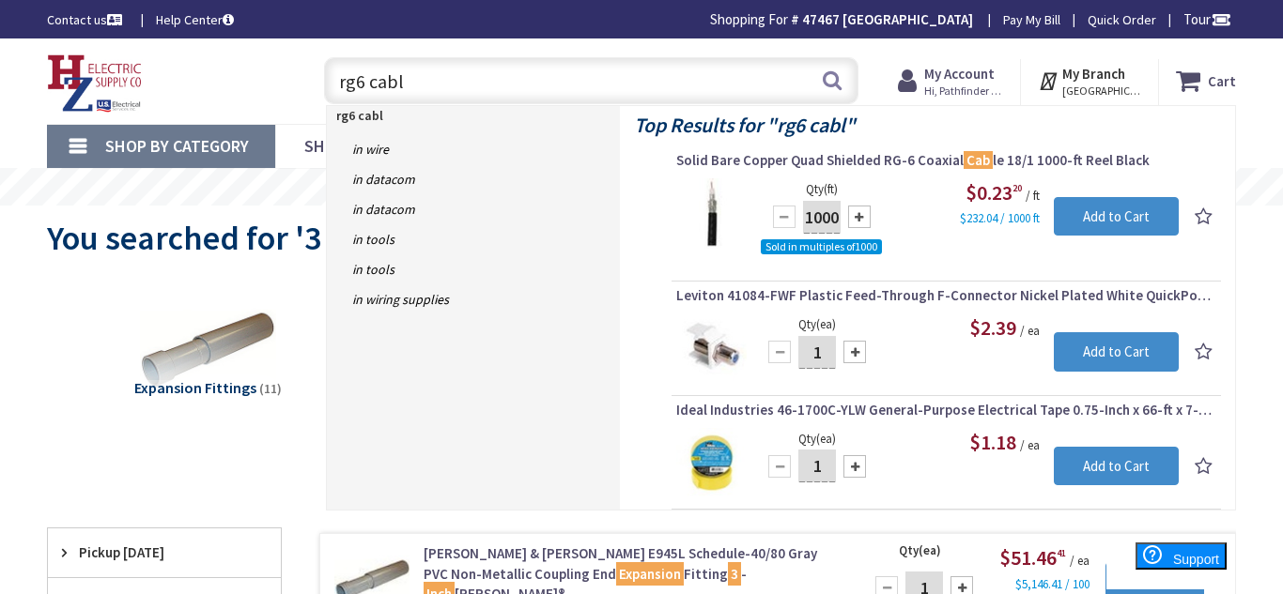
type input "rg6 cable"
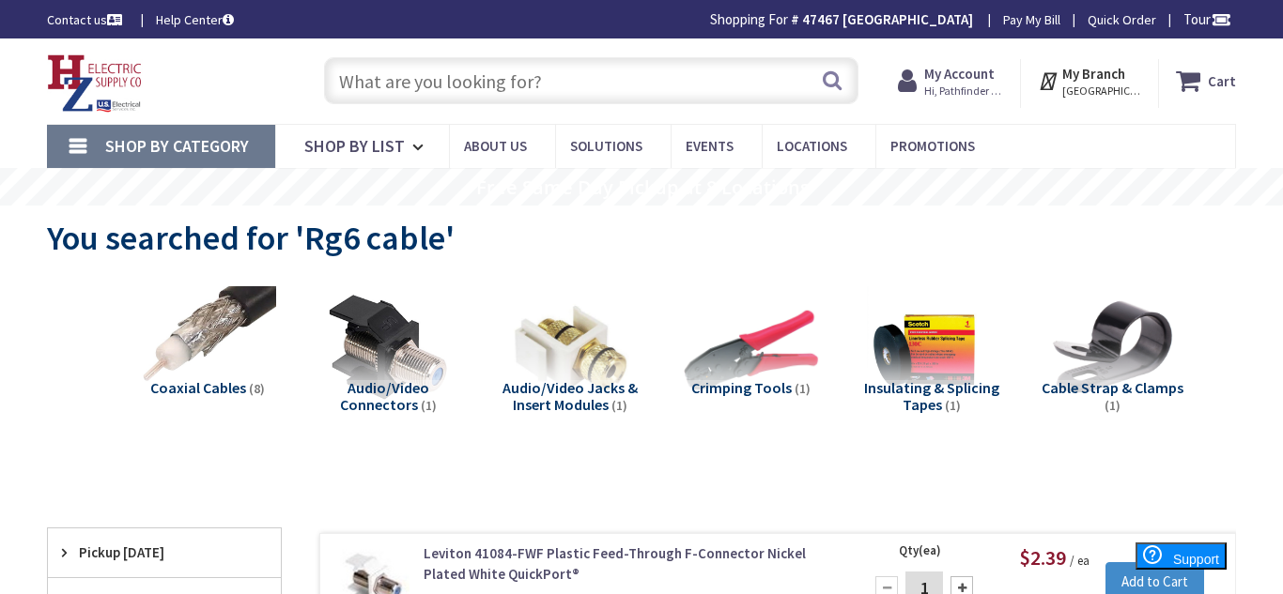
click at [493, 97] on input "text" at bounding box center [591, 80] width 534 height 47
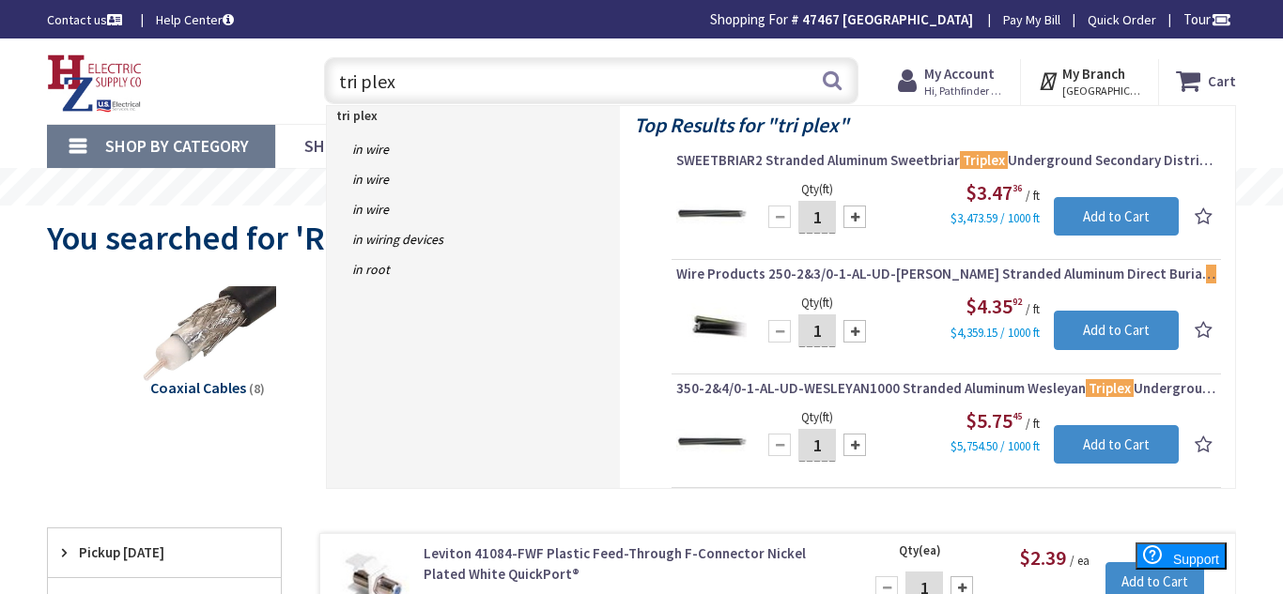
type input "tri plex"
